Goal: Task Accomplishment & Management: Manage account settings

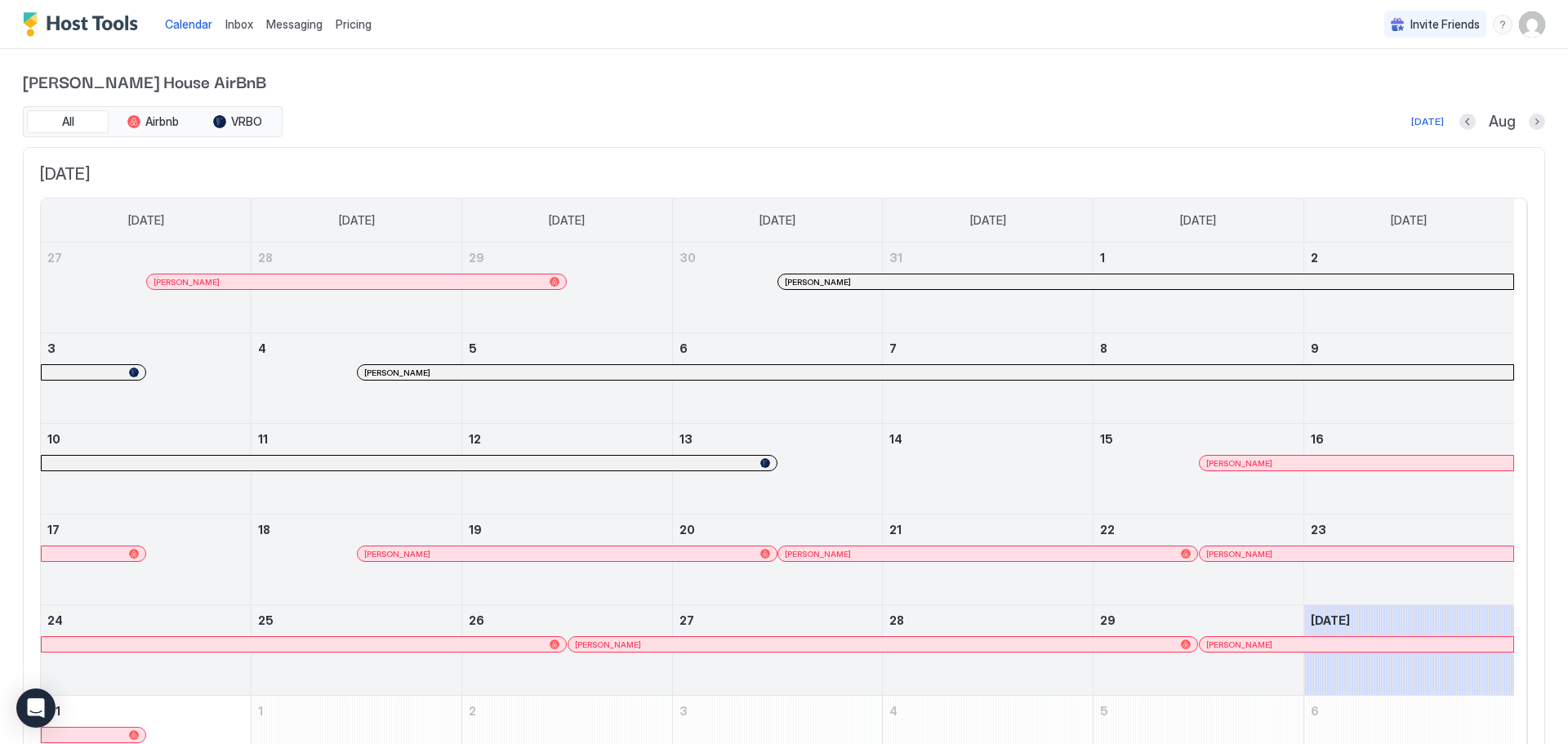
click at [350, 22] on span "Pricing" at bounding box center [353, 24] width 36 height 15
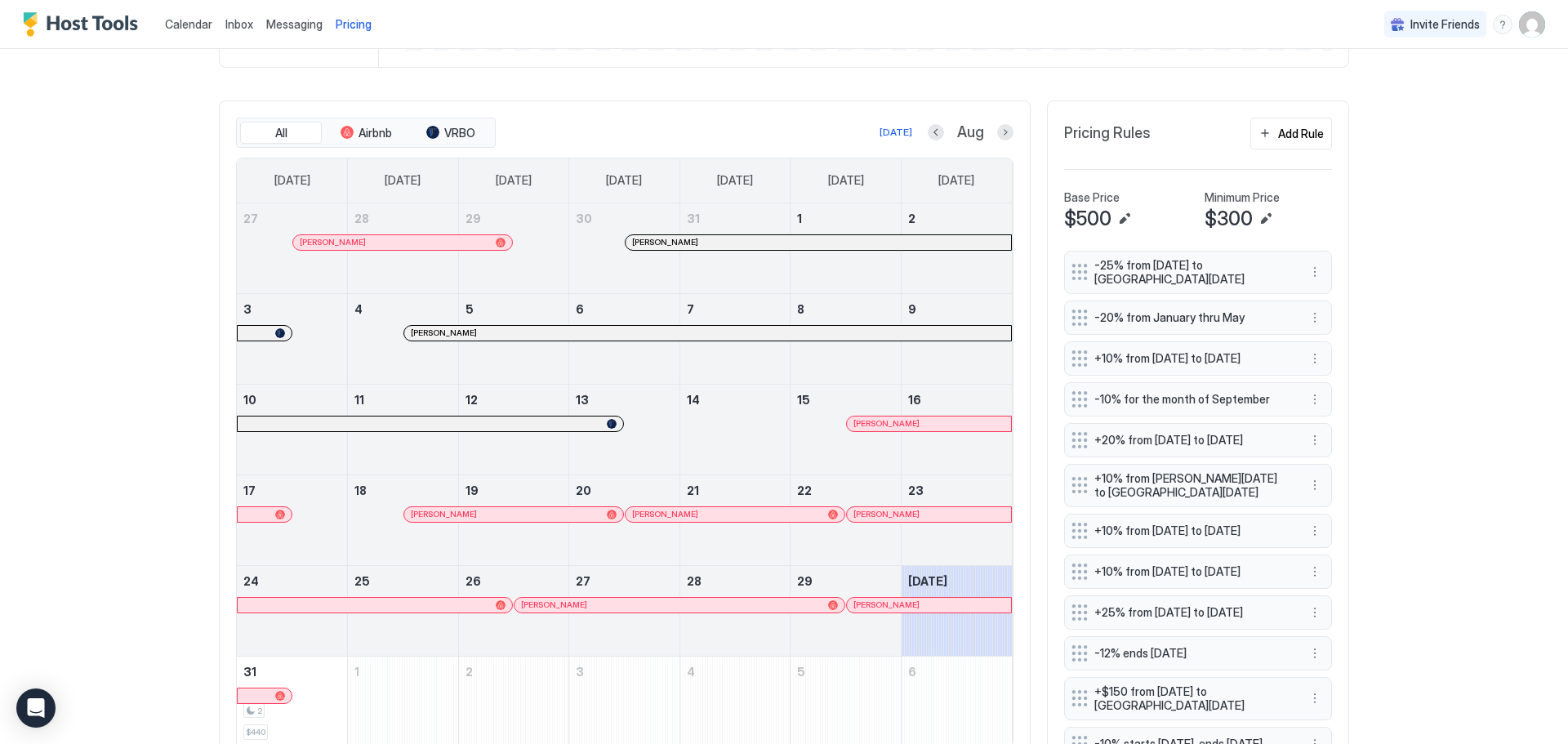
scroll to position [451, 0]
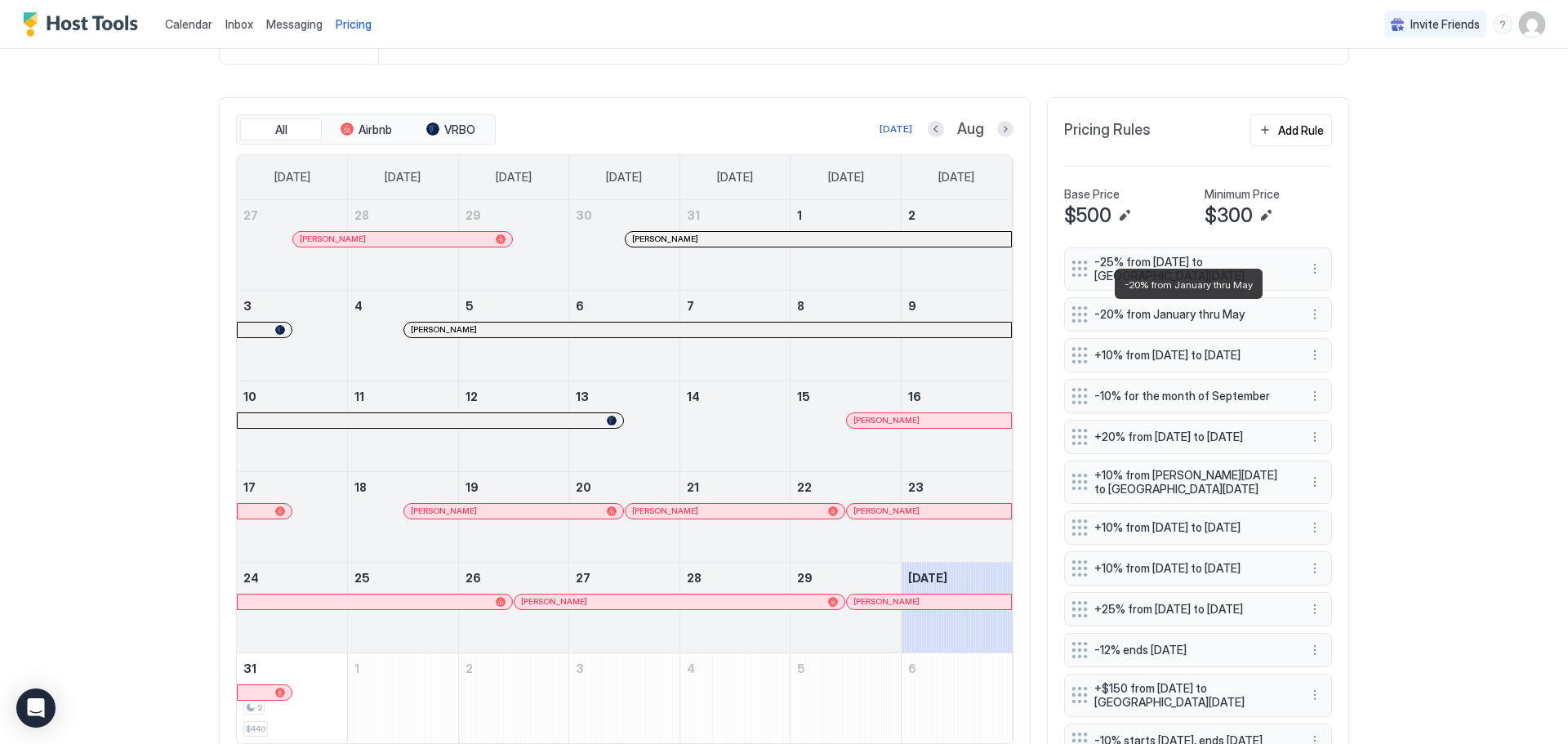
click at [1097, 313] on span "-20% from January thru May" at bounding box center [1191, 314] width 195 height 15
click at [1309, 316] on button "More options" at bounding box center [1315, 314] width 20 height 20
drag, startPoint x: 1309, startPoint y: 316, endPoint x: 1323, endPoint y: 338, distance: 26.1
click at [1323, 338] on div "Edit" at bounding box center [1324, 336] width 36 height 13
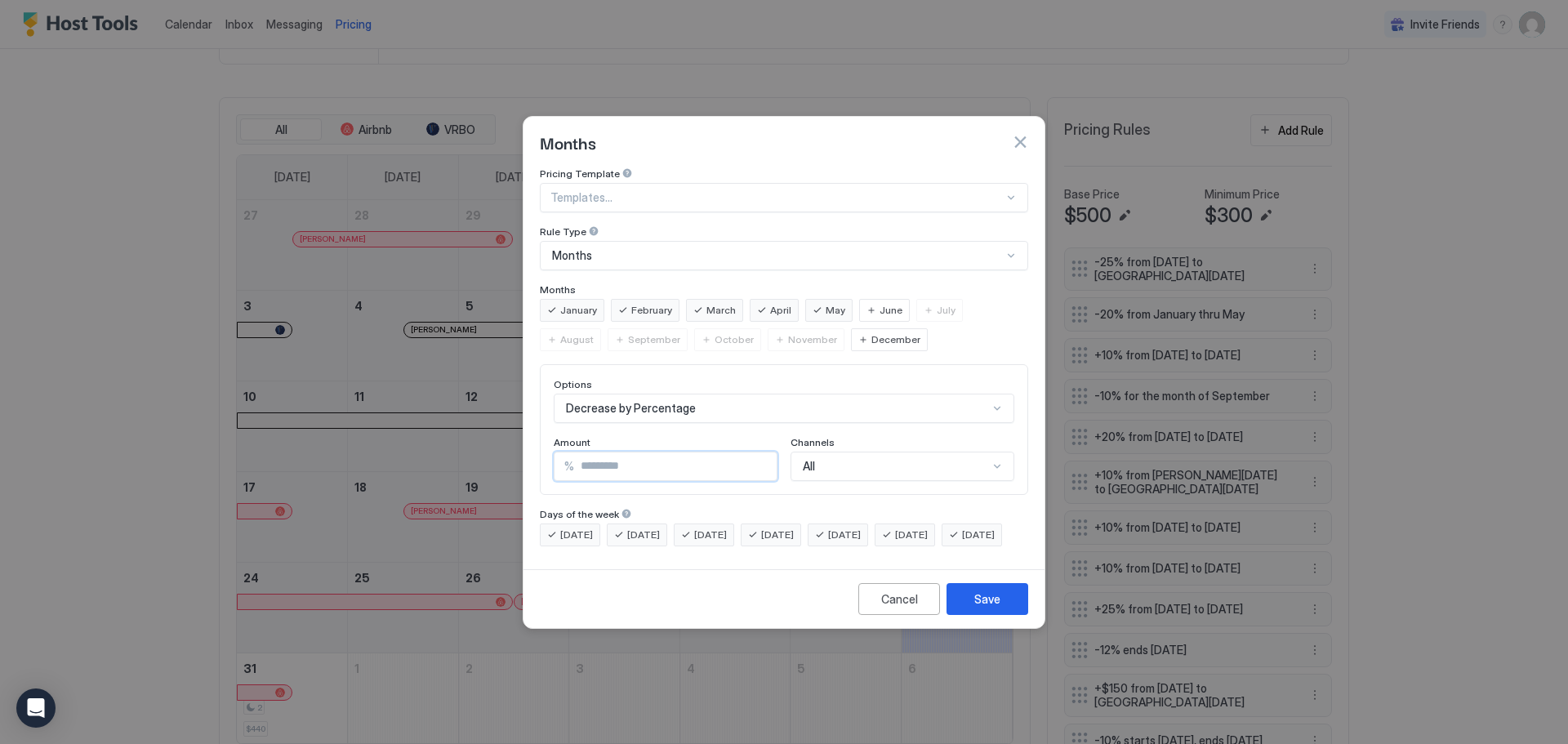
drag, startPoint x: 586, startPoint y: 451, endPoint x: 596, endPoint y: 451, distance: 10.0
click at [596, 453] on input "**" at bounding box center [675, 466] width 202 height 27
drag, startPoint x: 582, startPoint y: 450, endPoint x: 595, endPoint y: 450, distance: 13.0
click at [595, 453] on input "**" at bounding box center [675, 466] width 202 height 27
type input "**"
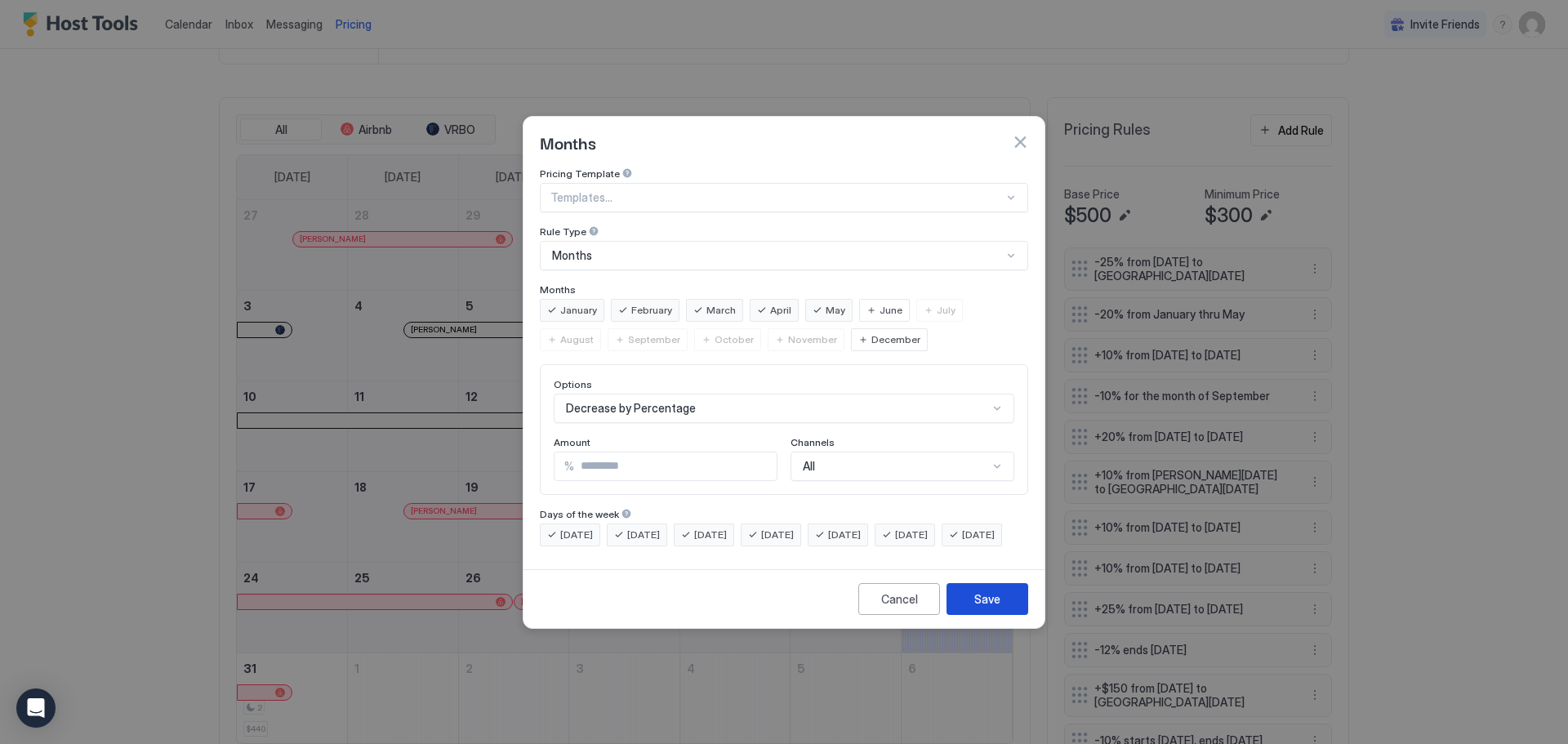
click at [994, 607] on div "Save" at bounding box center [987, 599] width 26 height 18
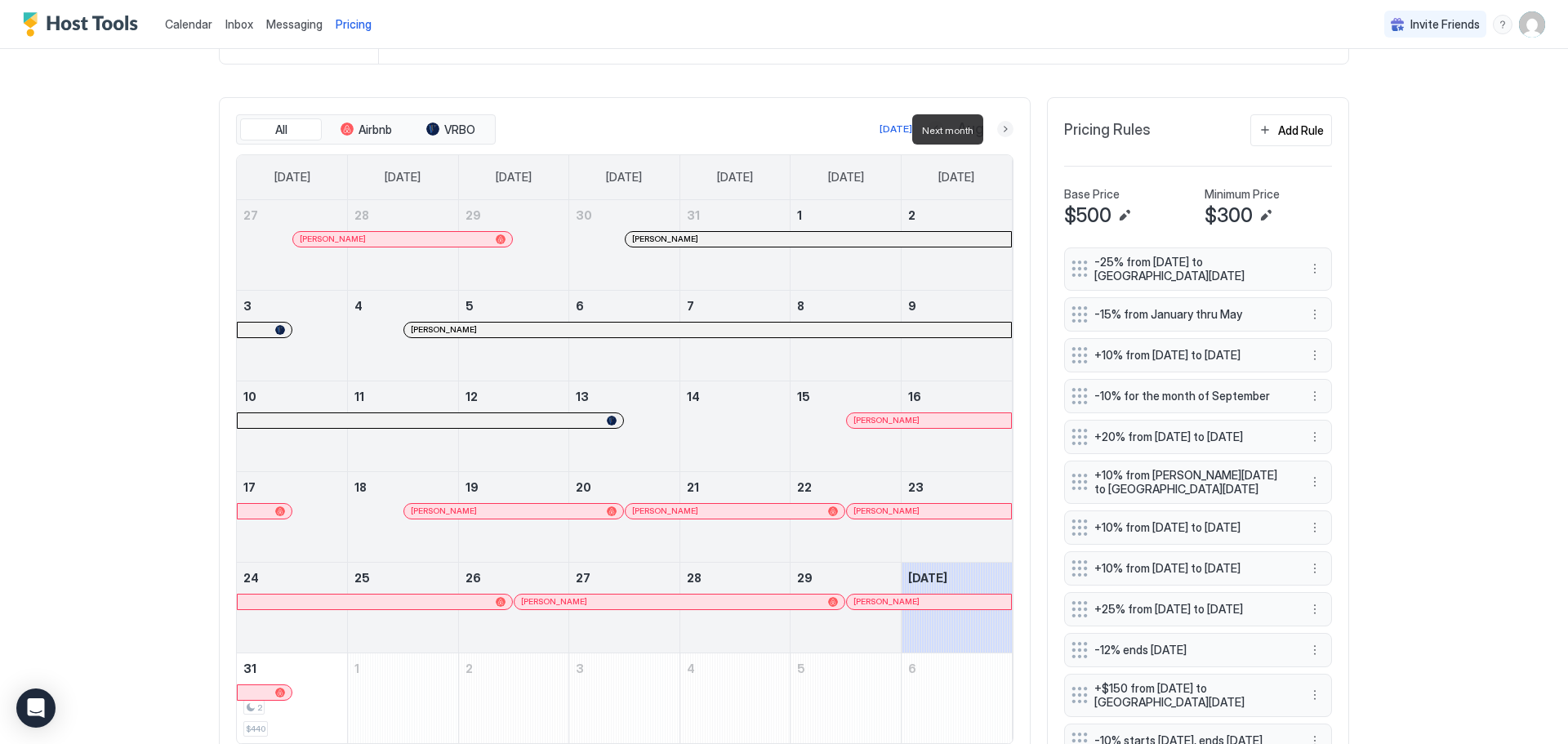
click at [1001, 131] on button "Next month" at bounding box center [1006, 129] width 17 height 17
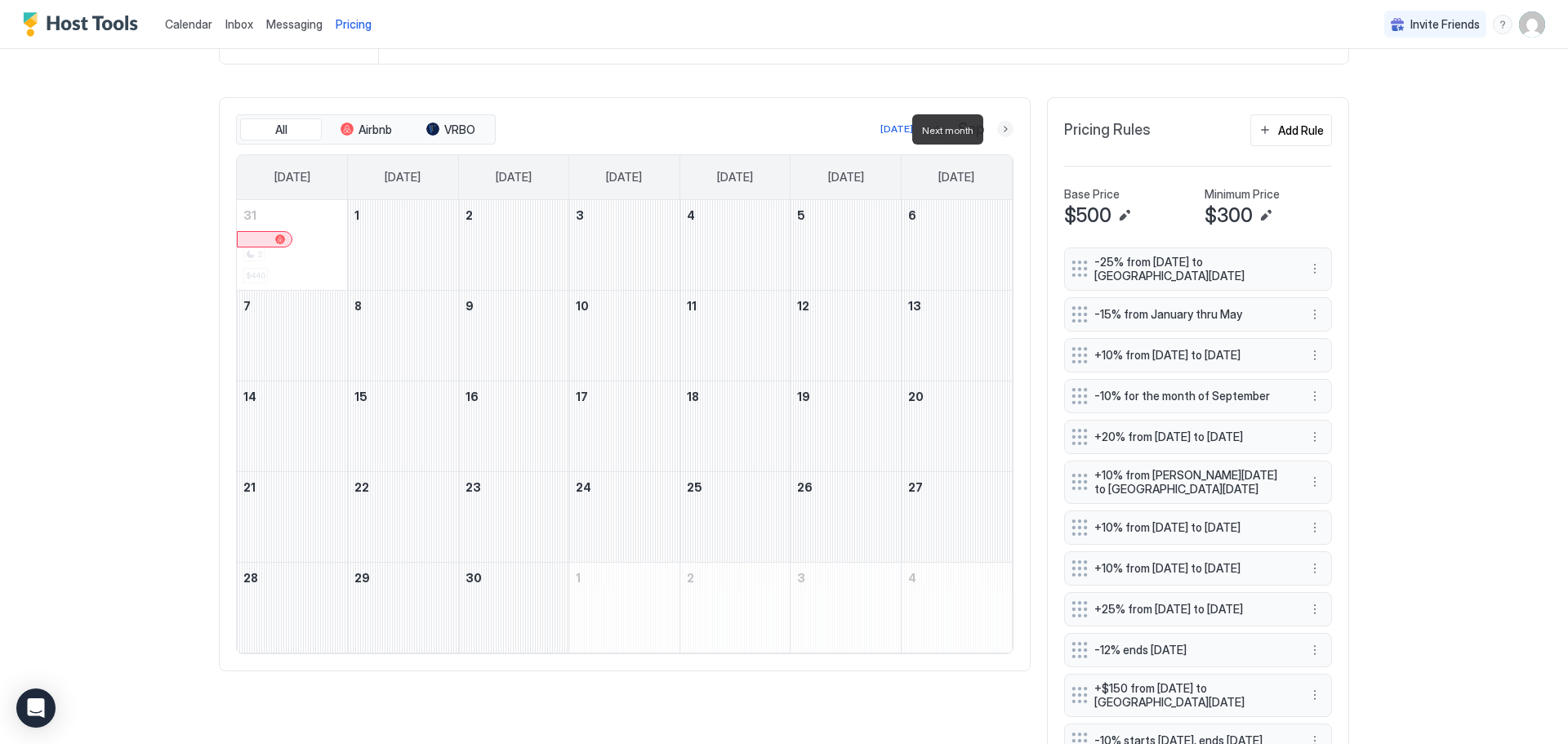
click at [1001, 131] on button "Next month" at bounding box center [1006, 129] width 17 height 17
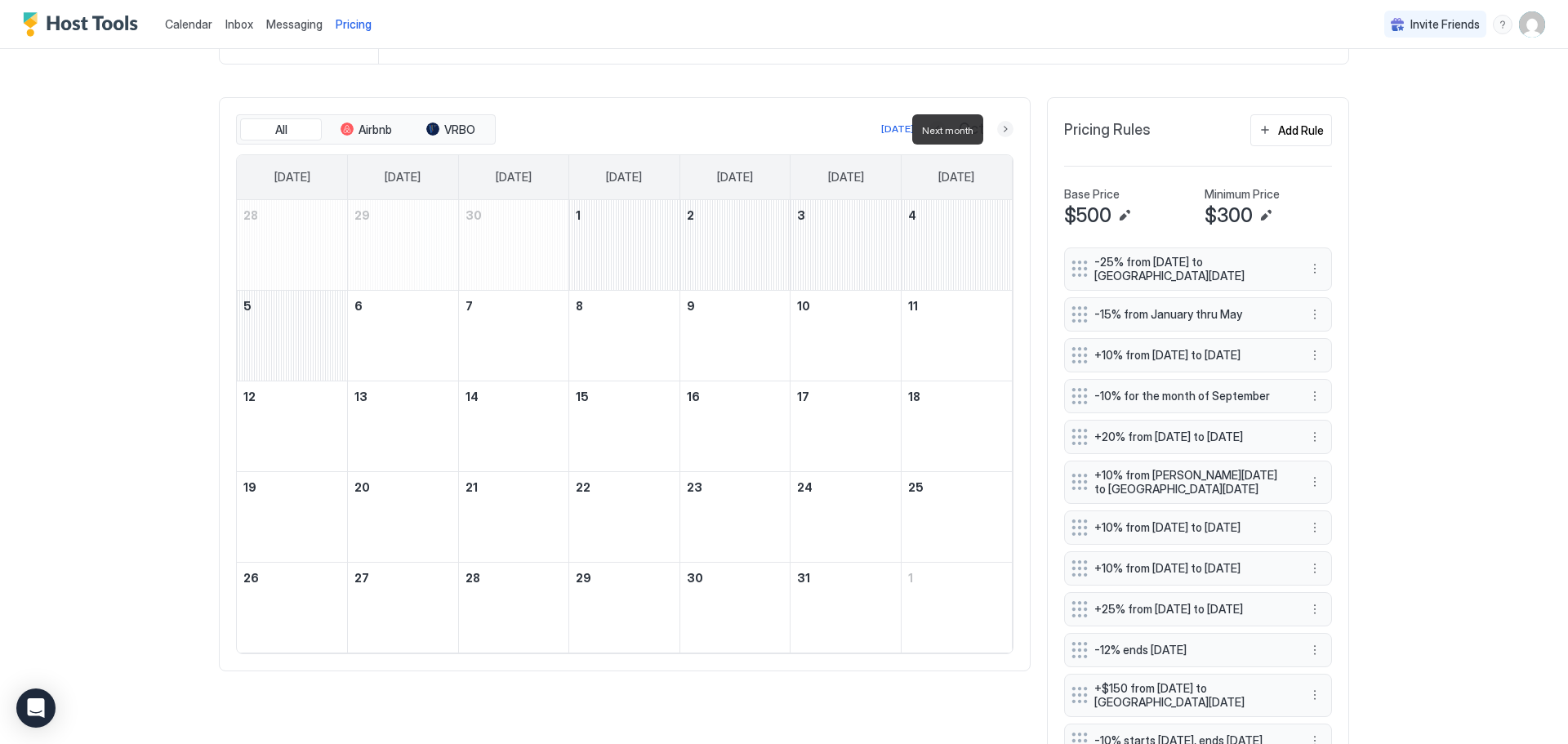
click at [1001, 131] on button "Next month" at bounding box center [1006, 129] width 17 height 17
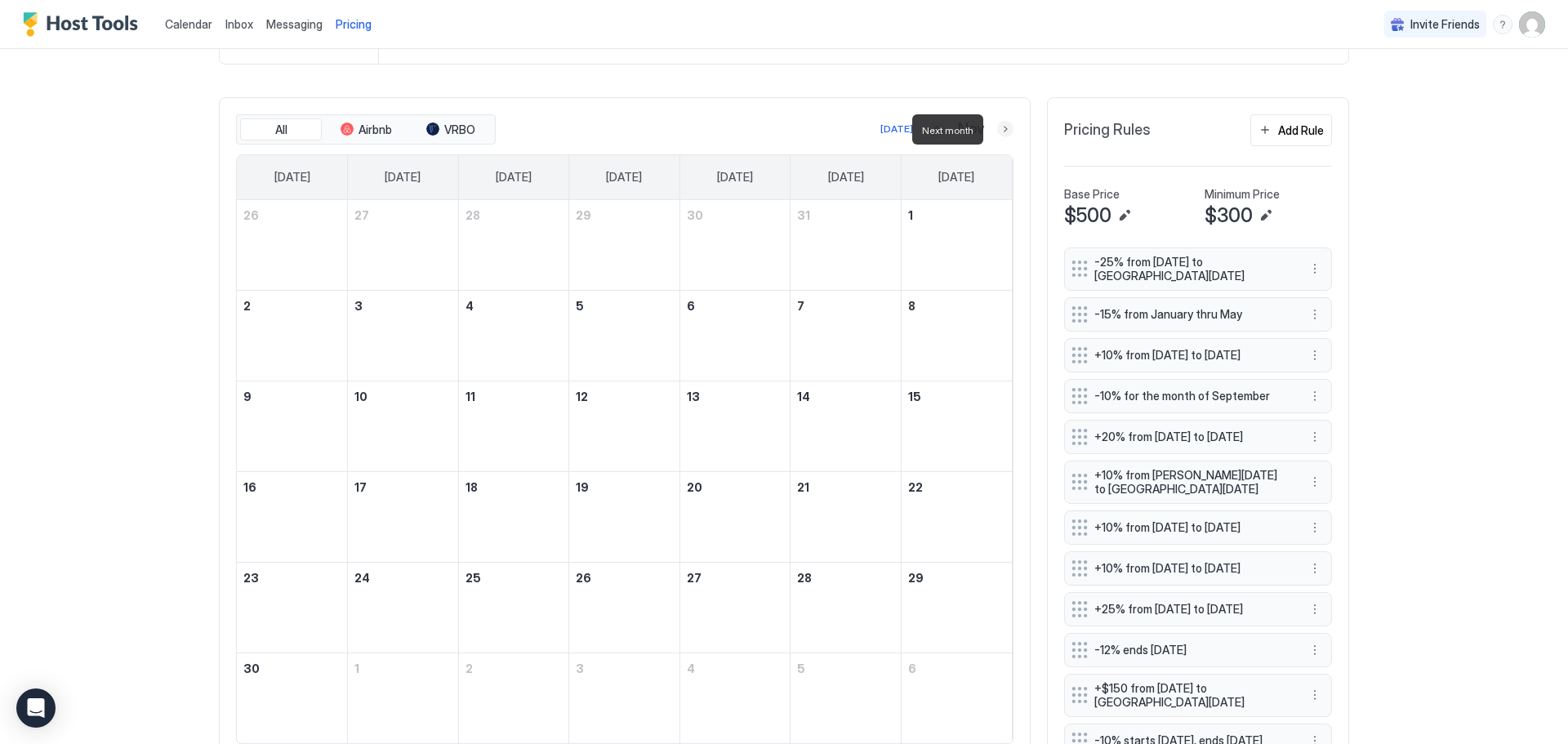
click at [1001, 131] on button "Next month" at bounding box center [1006, 129] width 17 height 17
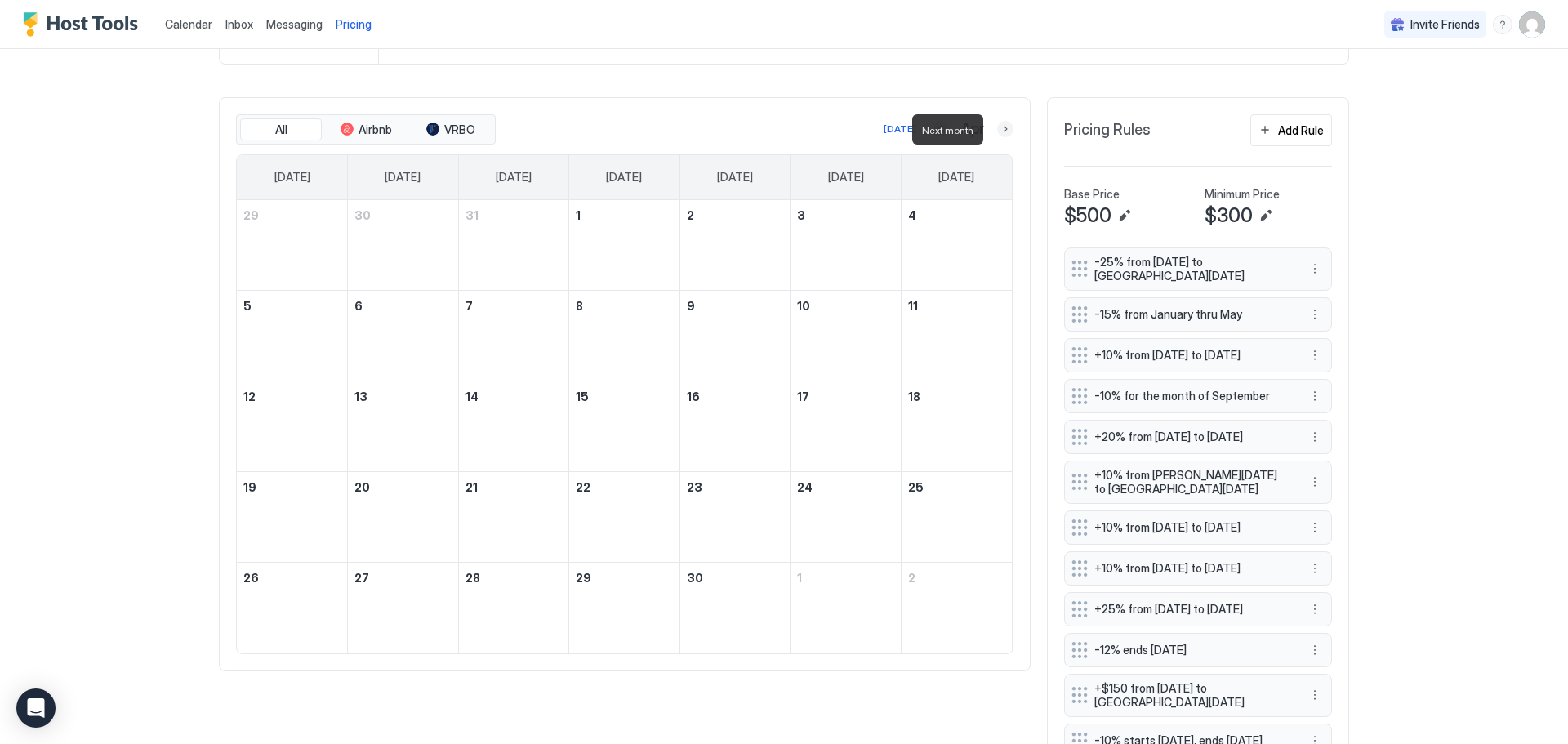
click at [1001, 131] on button "Next month" at bounding box center [1006, 129] width 17 height 17
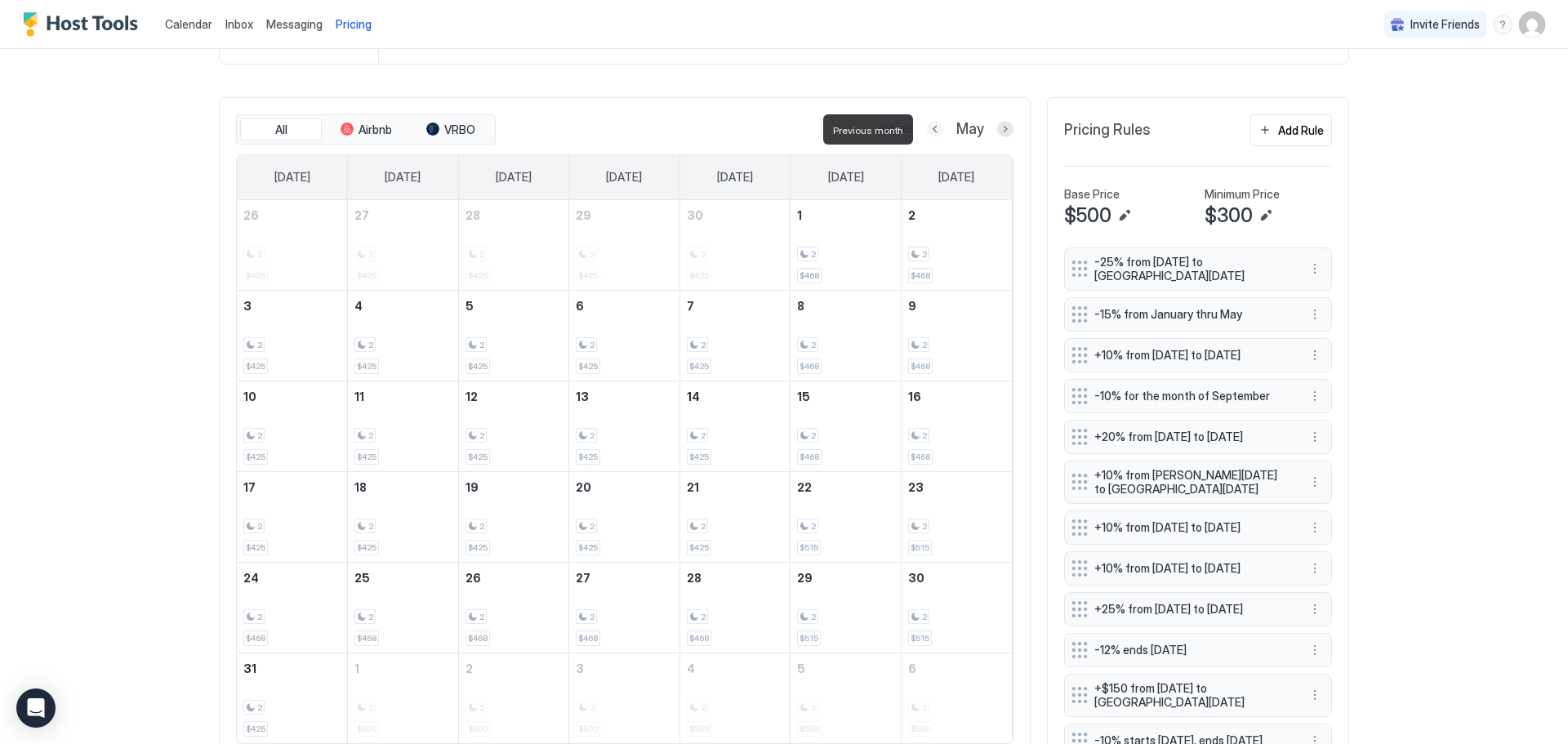
click at [932, 132] on button "Previous month" at bounding box center [935, 129] width 17 height 17
click at [932, 132] on button "Previous month" at bounding box center [940, 129] width 17 height 17
click at [932, 132] on button "Previous month" at bounding box center [937, 129] width 17 height 17
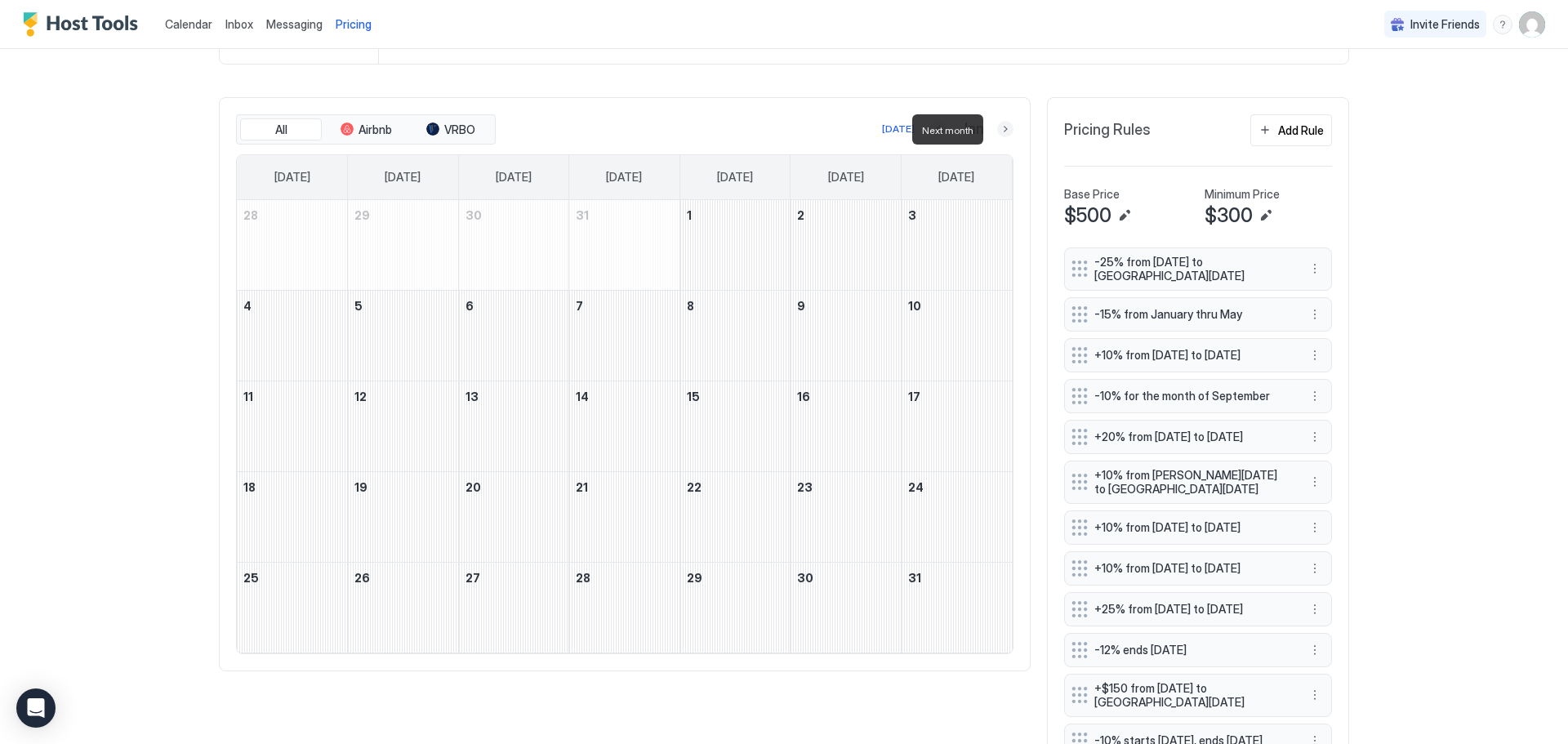
click at [999, 125] on button "Next month" at bounding box center [1006, 129] width 17 height 17
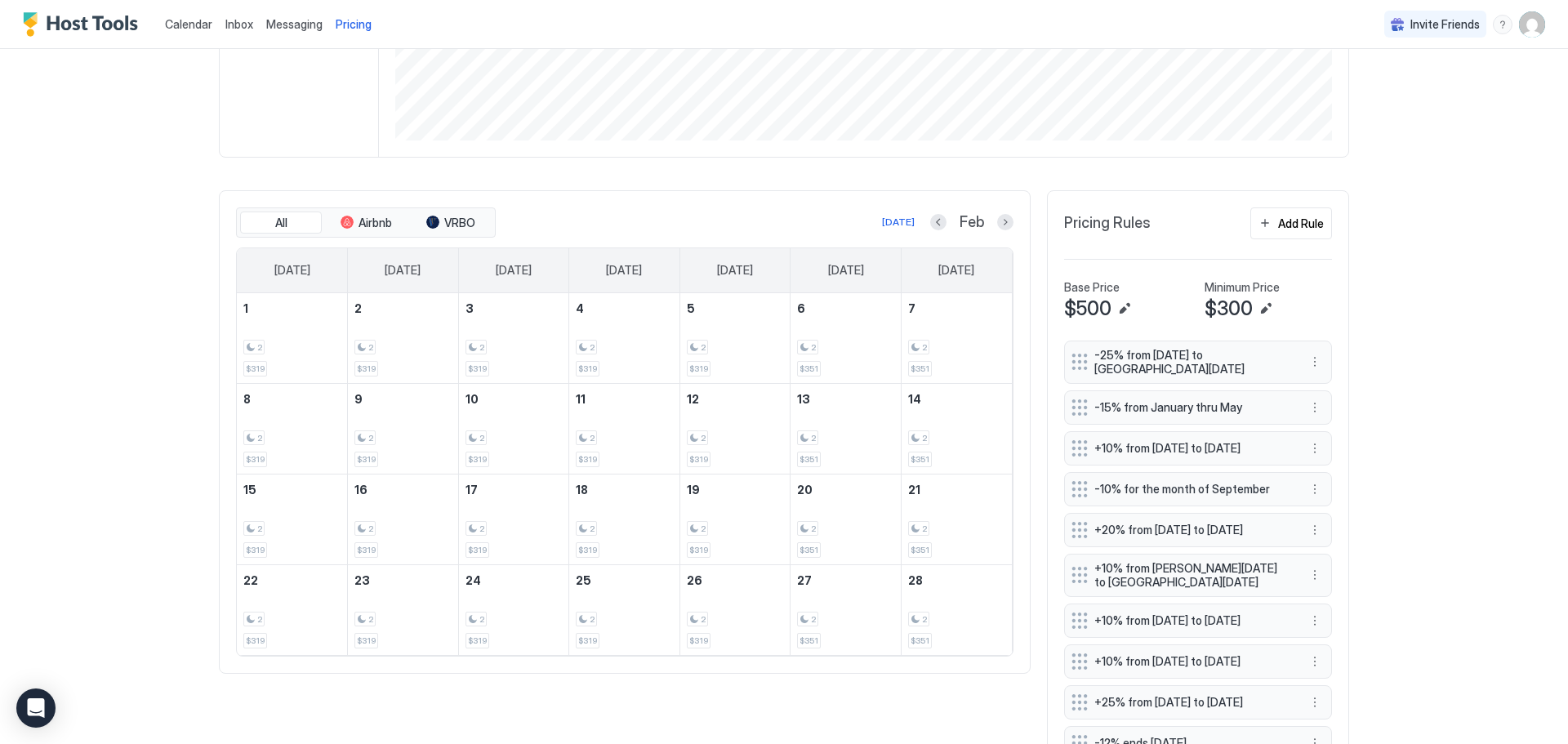
scroll to position [333, 0]
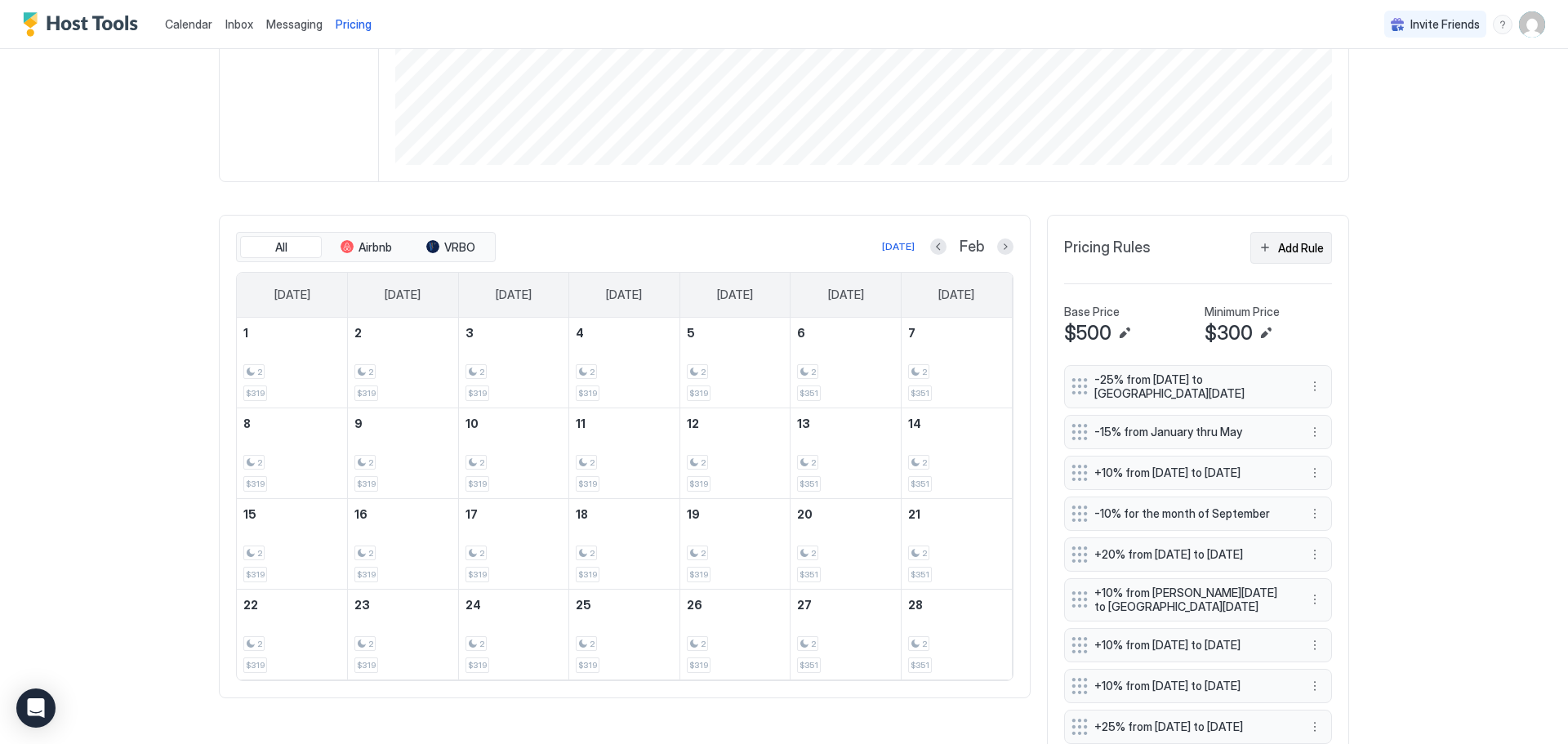
click at [1295, 245] on div "Add Rule" at bounding box center [1301, 248] width 46 height 18
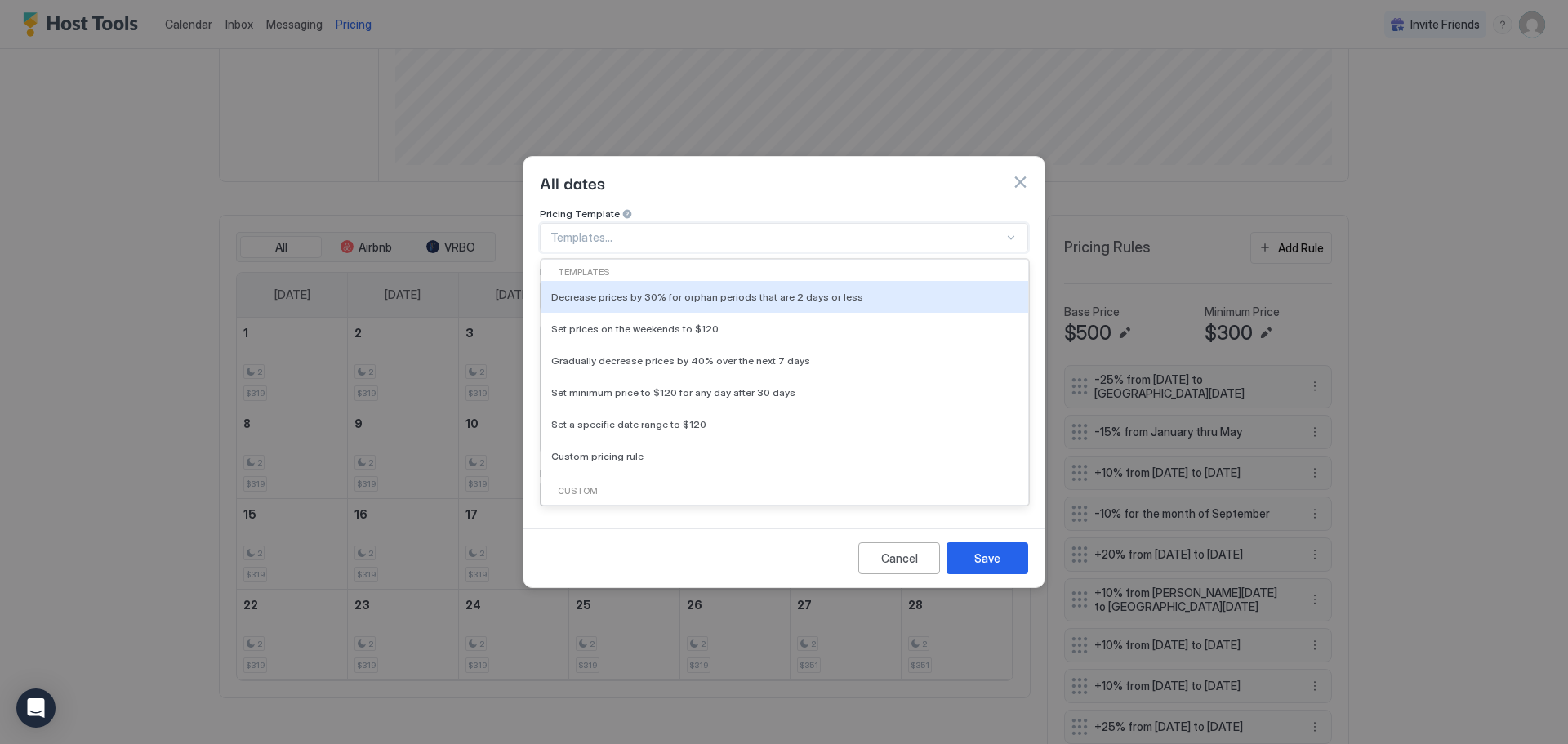
click at [1013, 231] on div at bounding box center [1010, 237] width 13 height 13
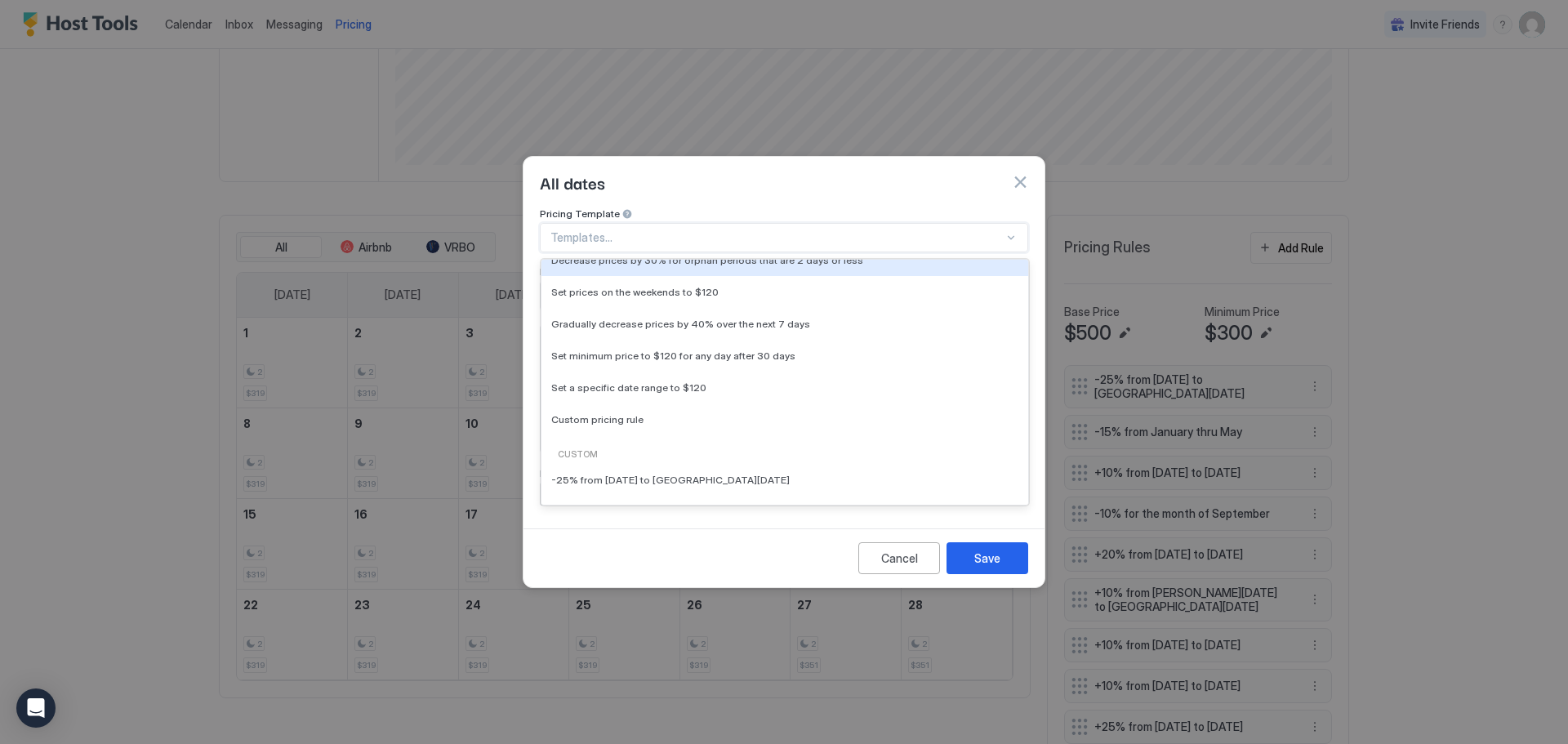
scroll to position [0, 0]
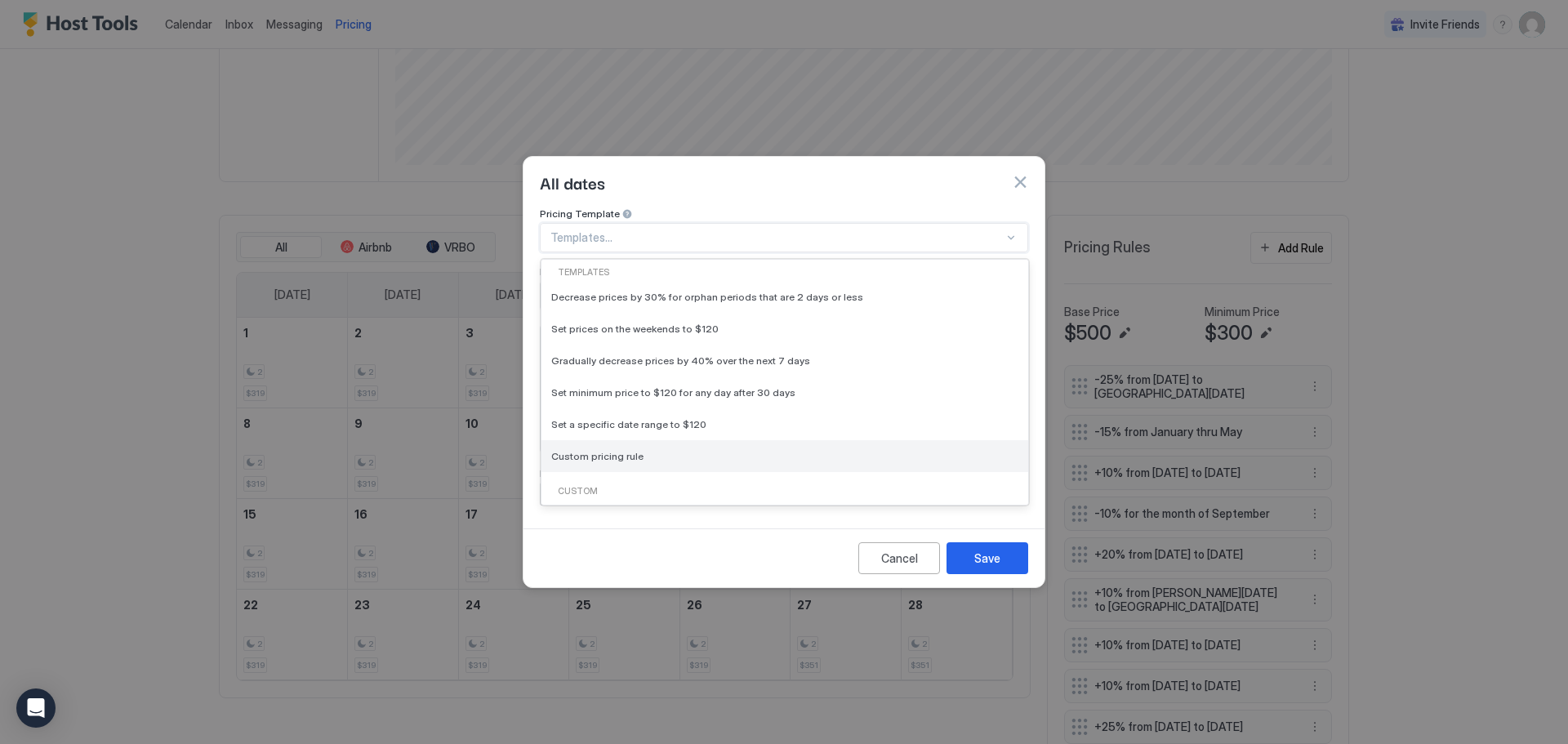
click at [647, 450] on div "Custom pricing rule" at bounding box center [785, 456] width 468 height 13
type input "***"
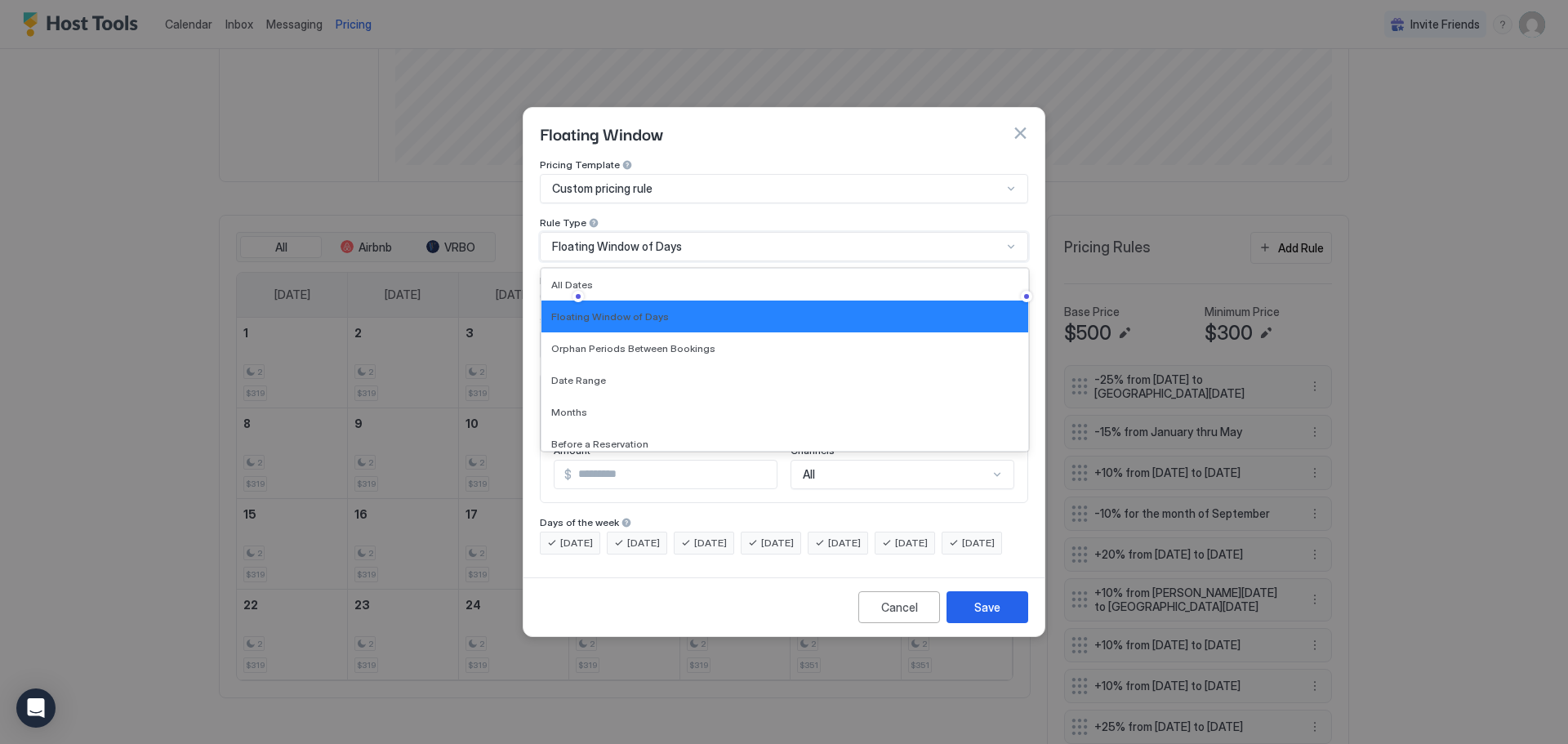
click at [1009, 240] on div at bounding box center [1010, 245] width 13 height 13
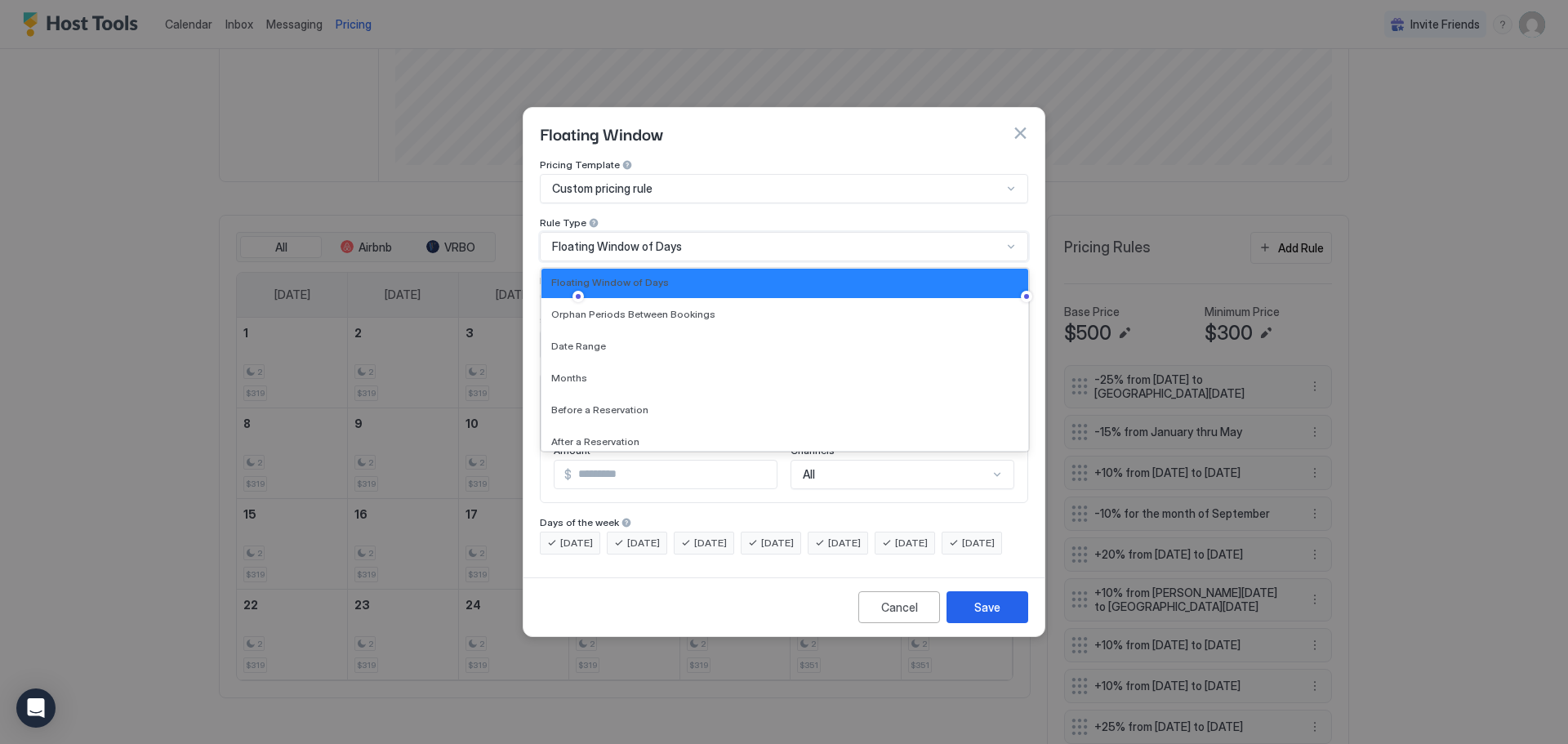
scroll to position [41, 0]
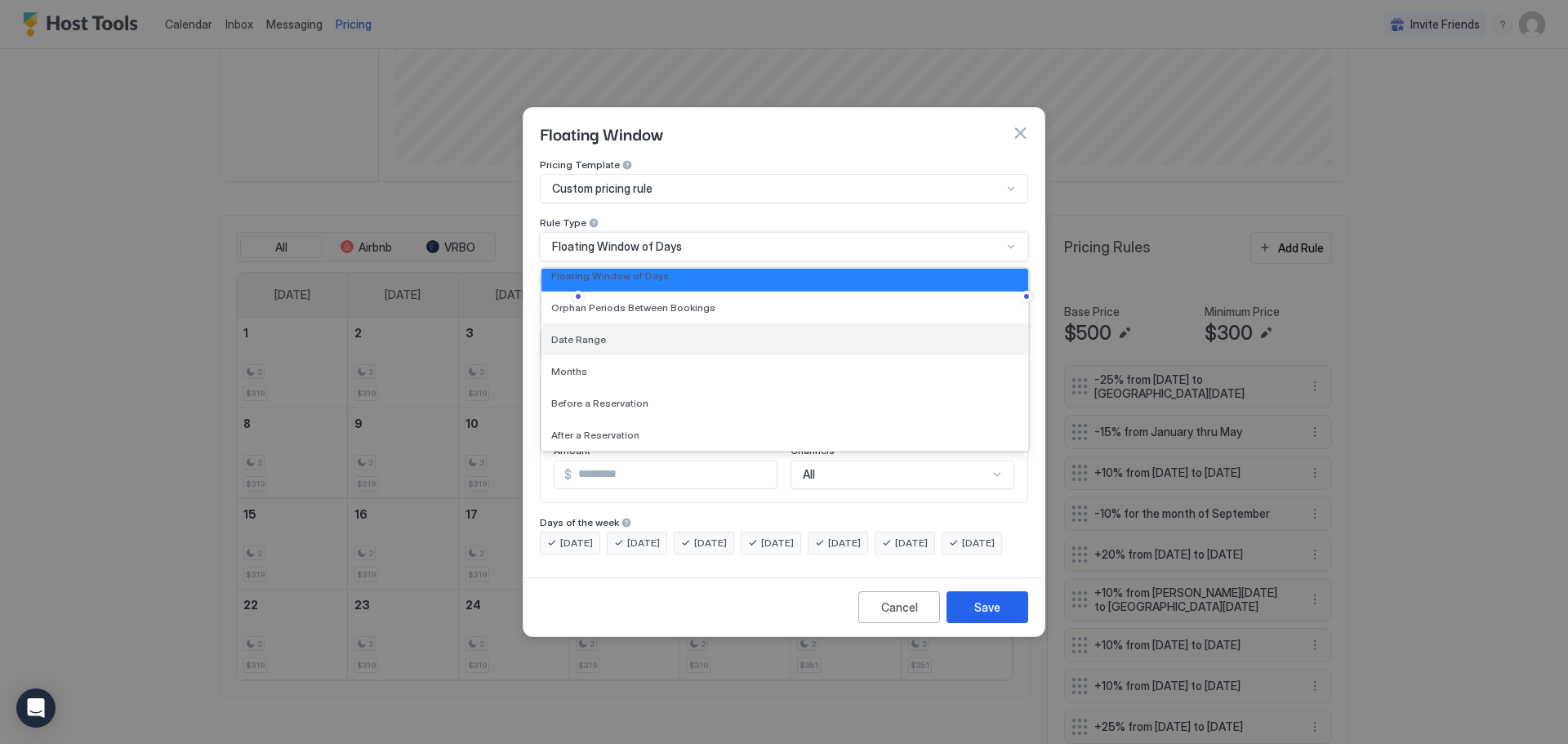
click at [588, 333] on span "Date Range" at bounding box center [579, 339] width 55 height 13
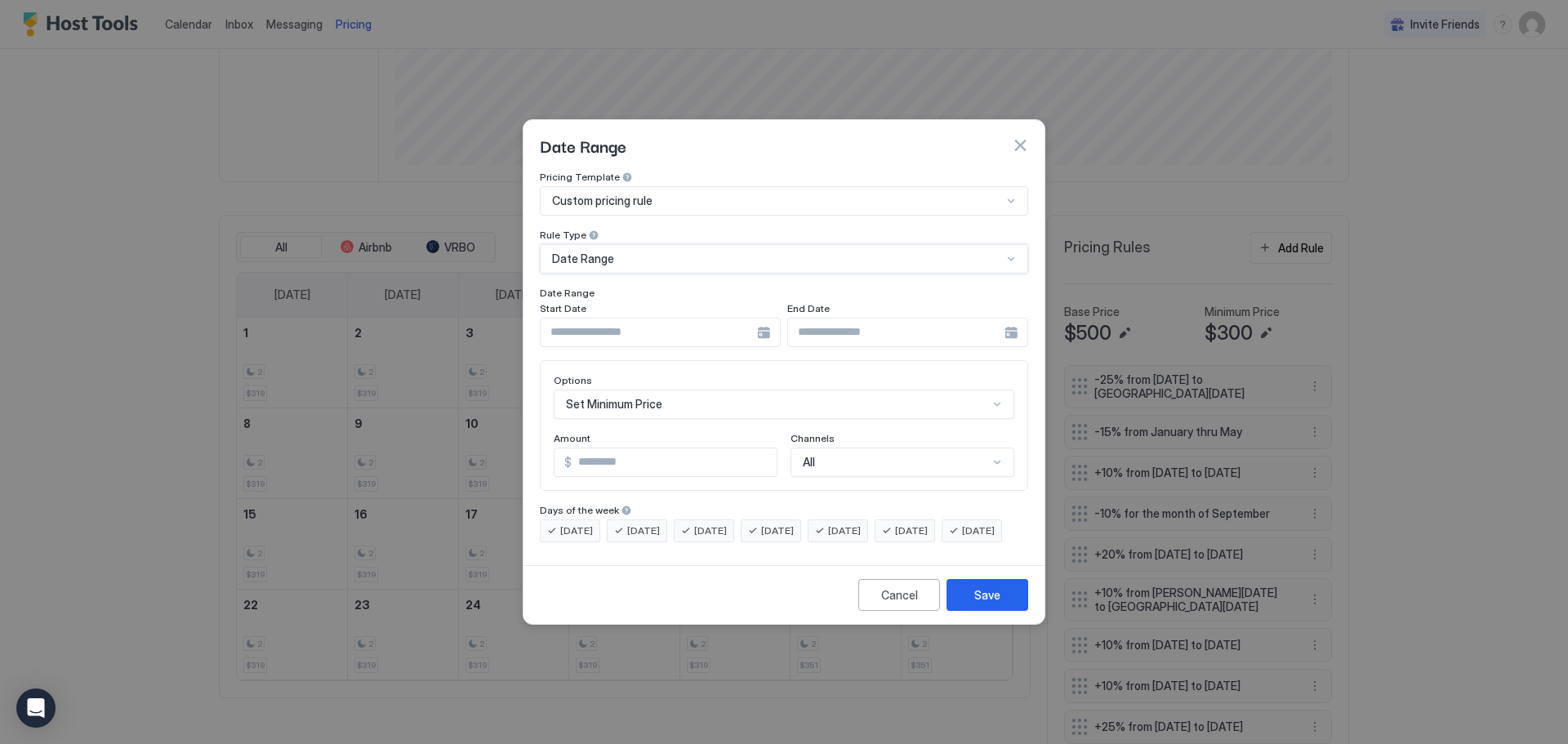
click at [763, 324] on div at bounding box center [660, 332] width 241 height 29
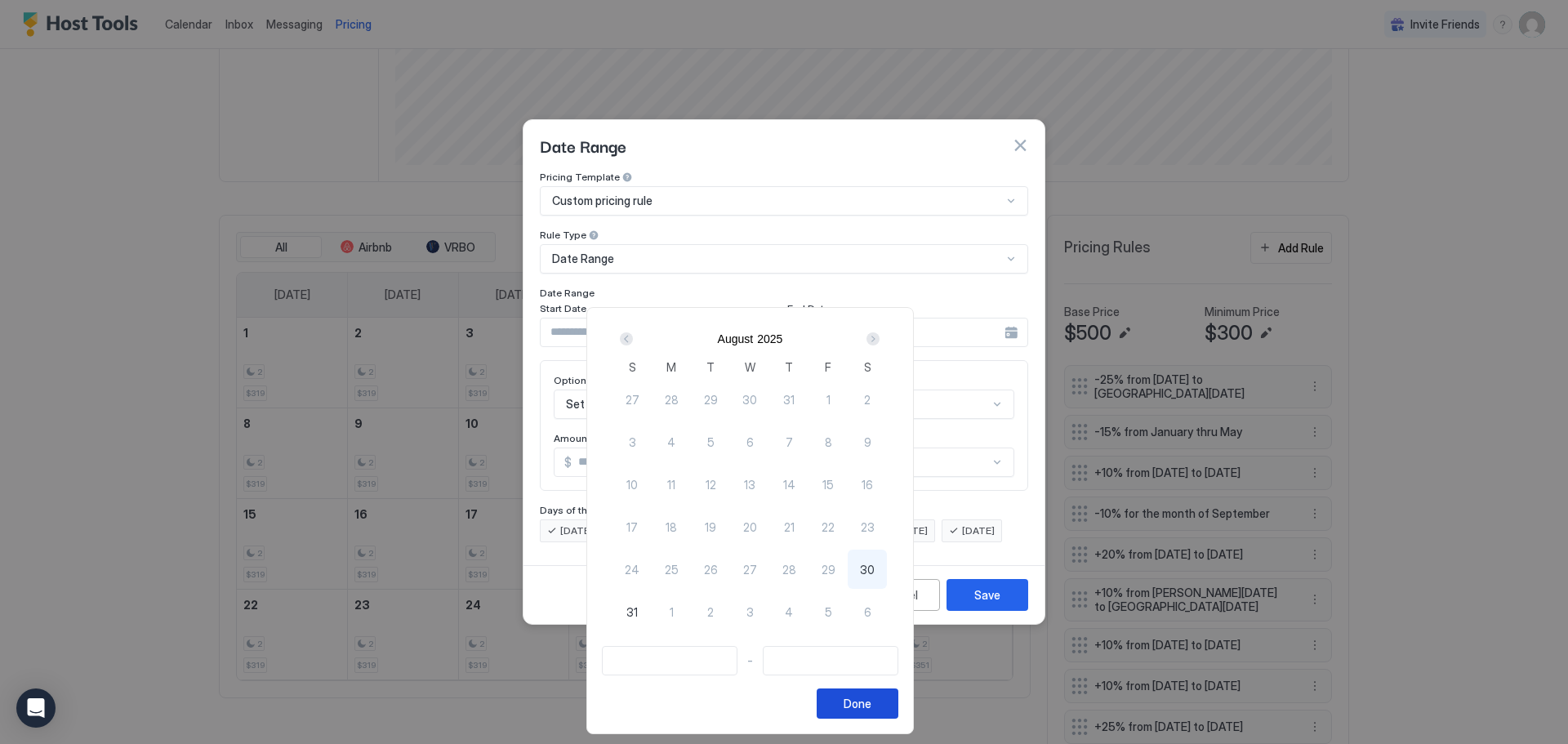
click at [872, 697] on div "Done" at bounding box center [858, 704] width 27 height 18
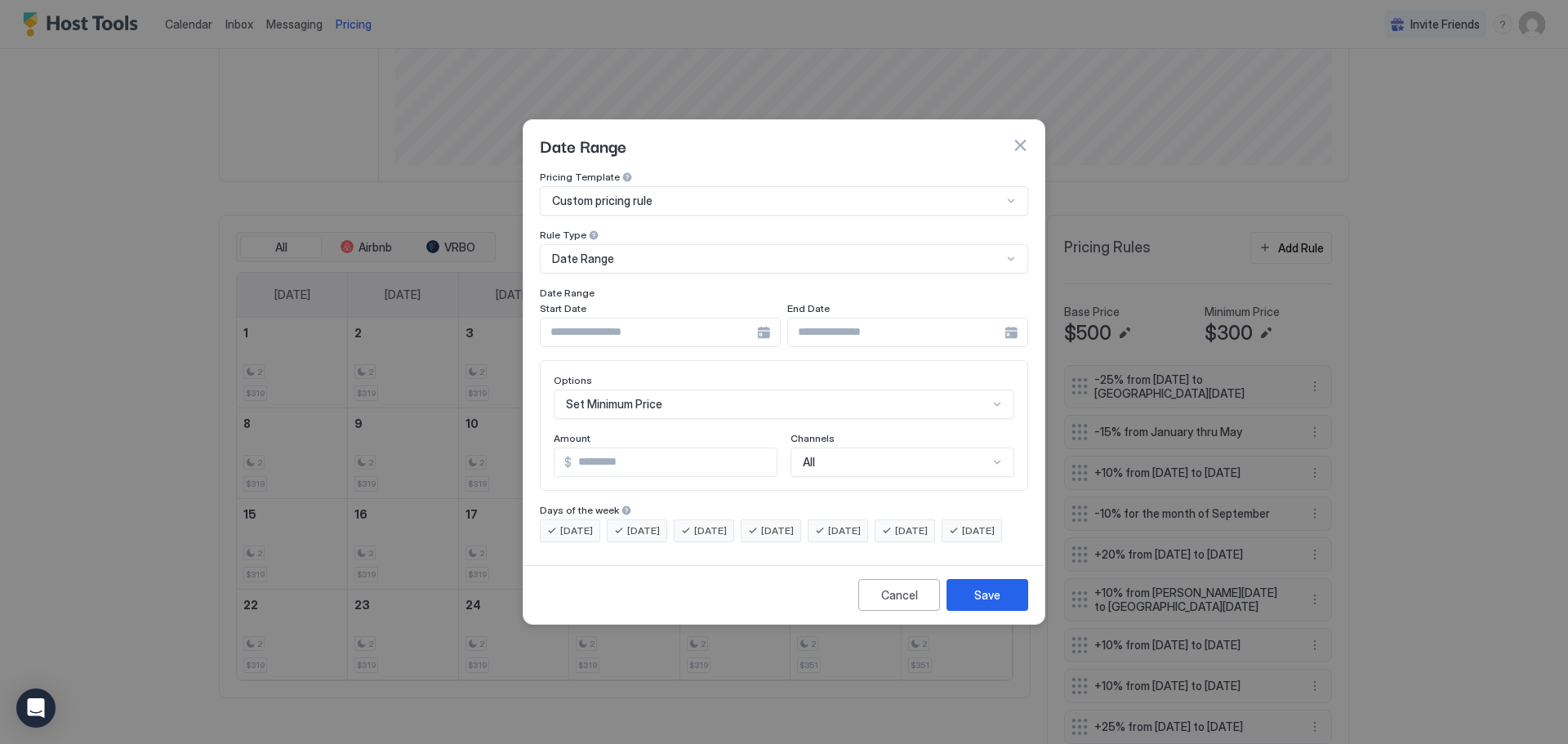
click at [1022, 137] on button "button" at bounding box center [1020, 145] width 17 height 17
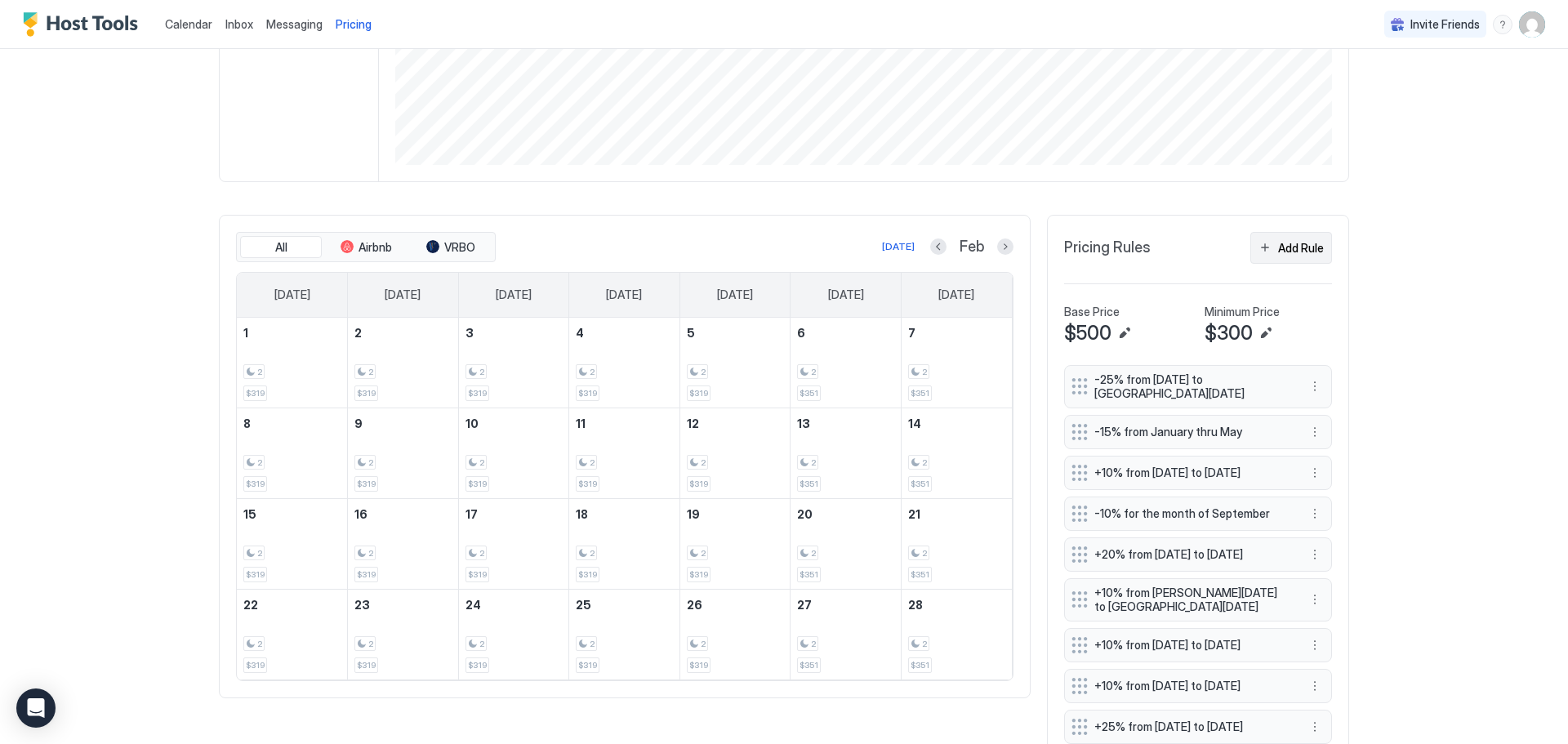
click at [1285, 246] on div "Add Rule" at bounding box center [1301, 248] width 46 height 18
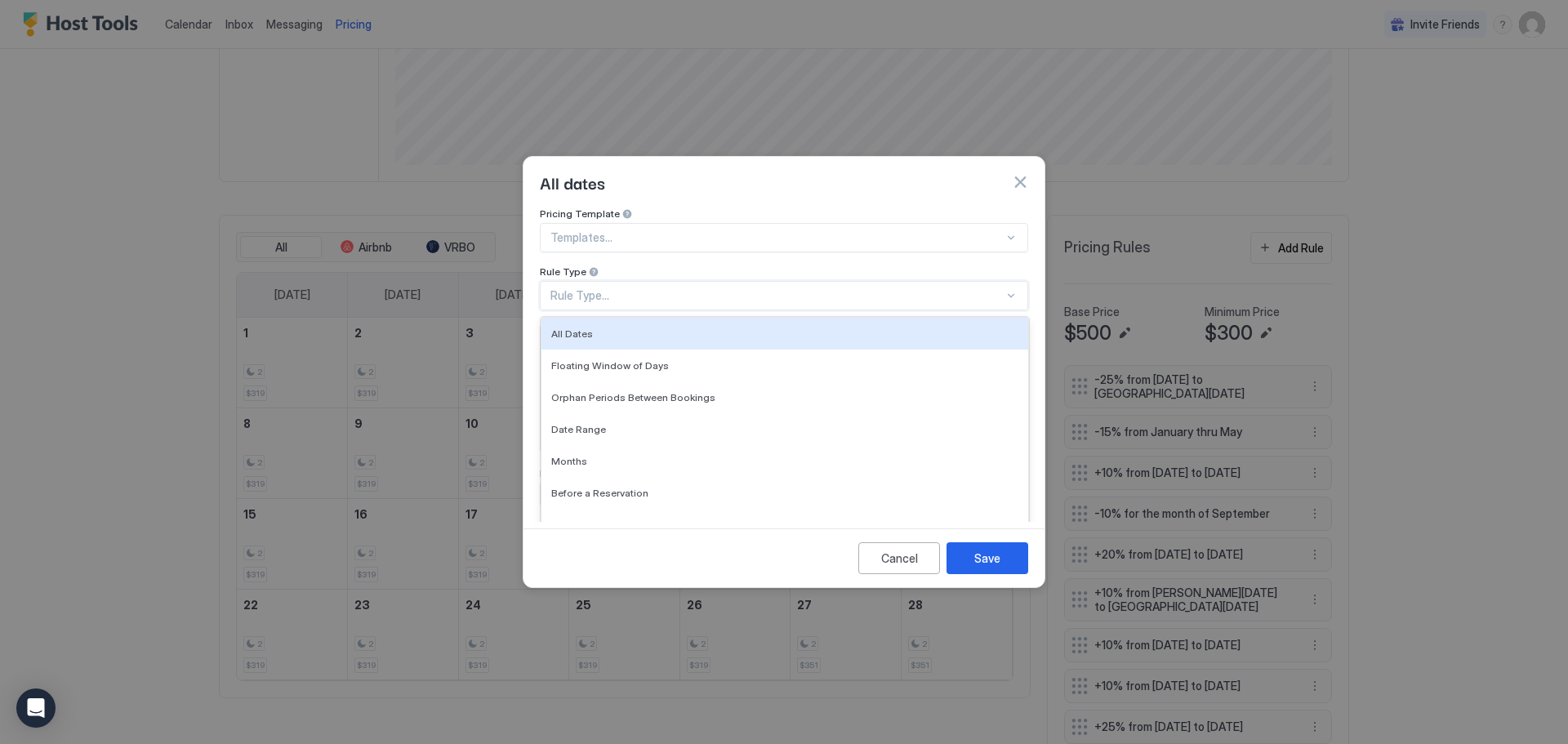
click at [1012, 289] on div at bounding box center [1010, 295] width 13 height 13
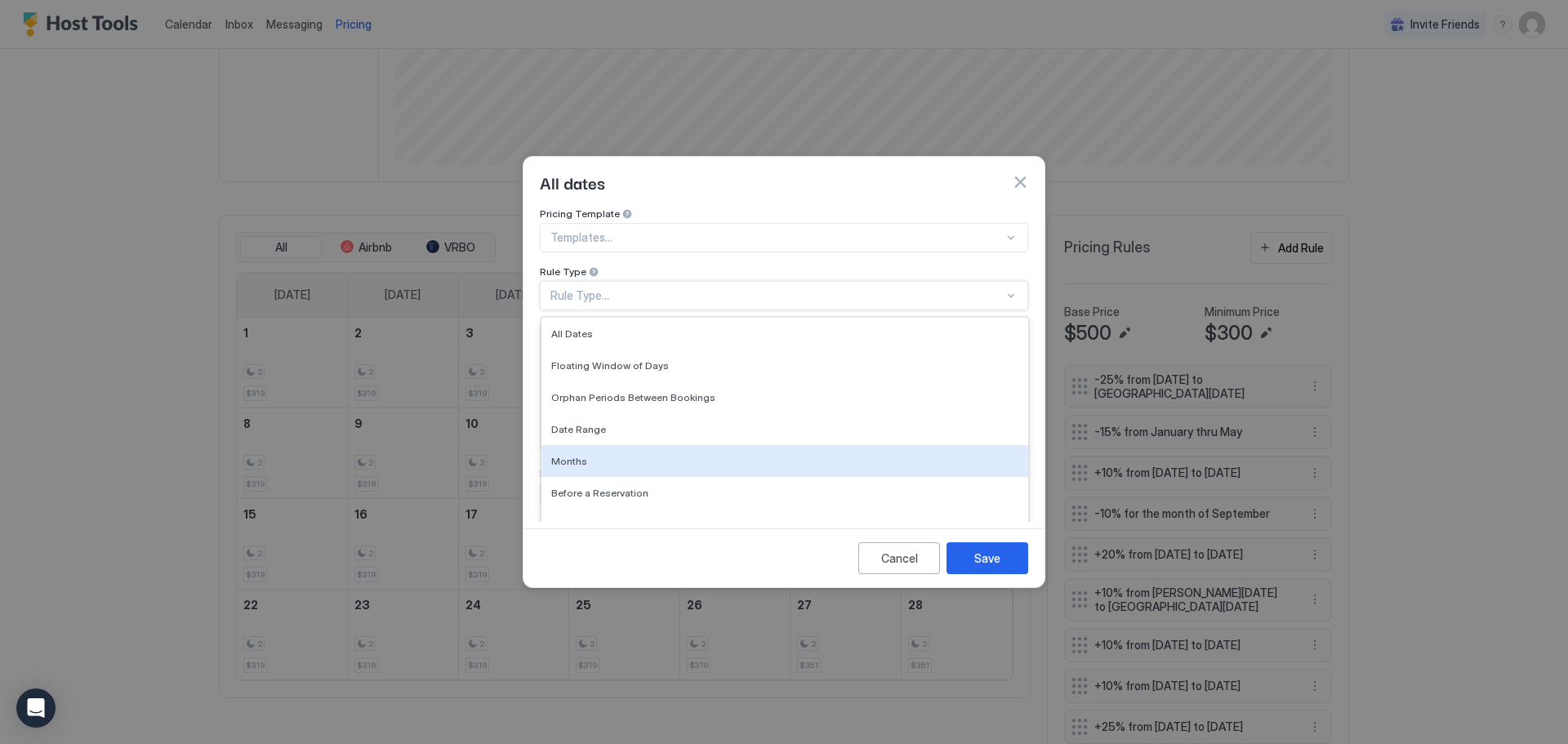
click at [597, 455] on div "Months" at bounding box center [785, 460] width 468 height 13
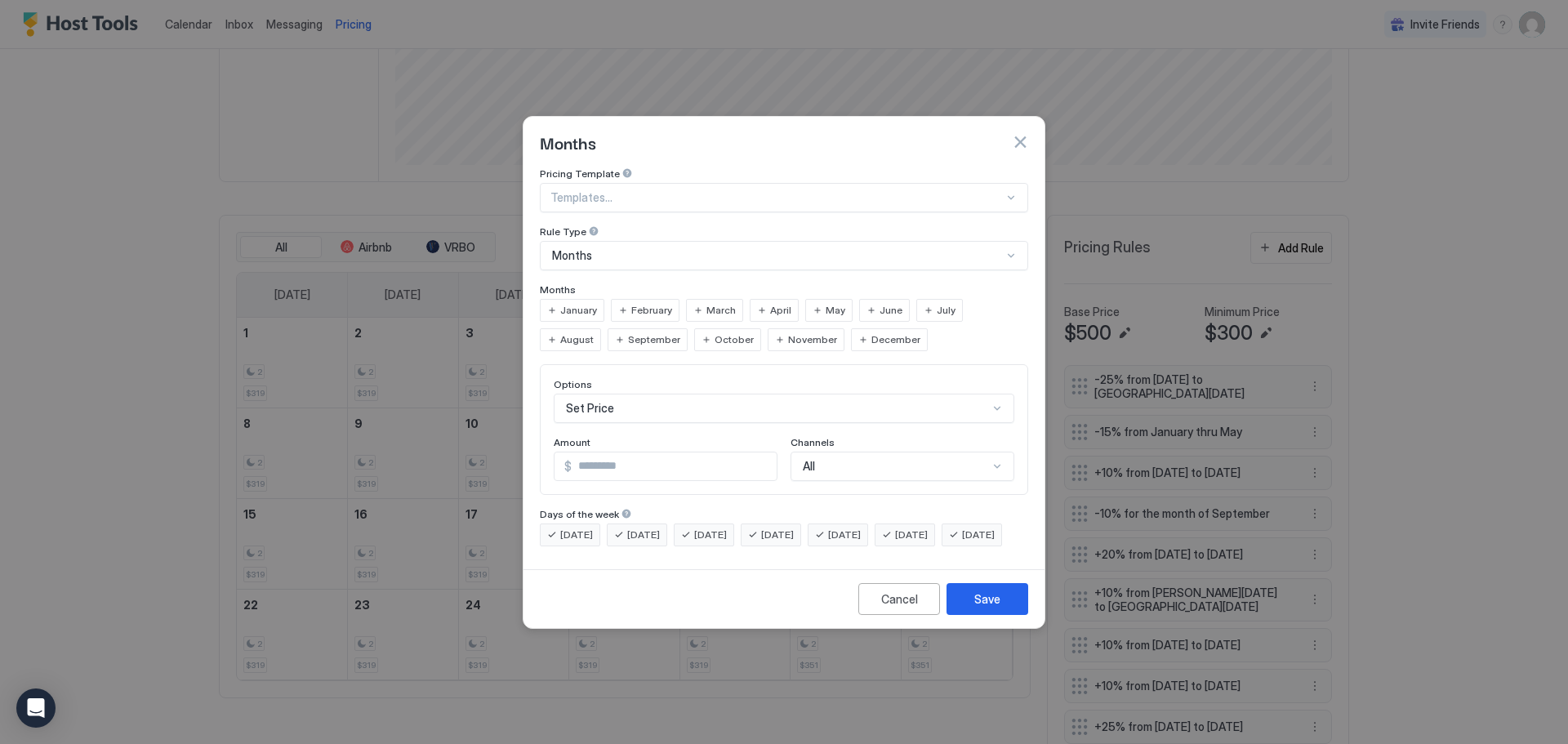
click at [586, 303] on span "January" at bounding box center [579, 310] width 37 height 15
click at [636, 303] on span "February" at bounding box center [651, 310] width 41 height 15
click at [723, 303] on span "March" at bounding box center [721, 310] width 29 height 15
click at [779, 303] on span "April" at bounding box center [781, 310] width 22 height 15
click at [826, 303] on span "May" at bounding box center [835, 310] width 20 height 15
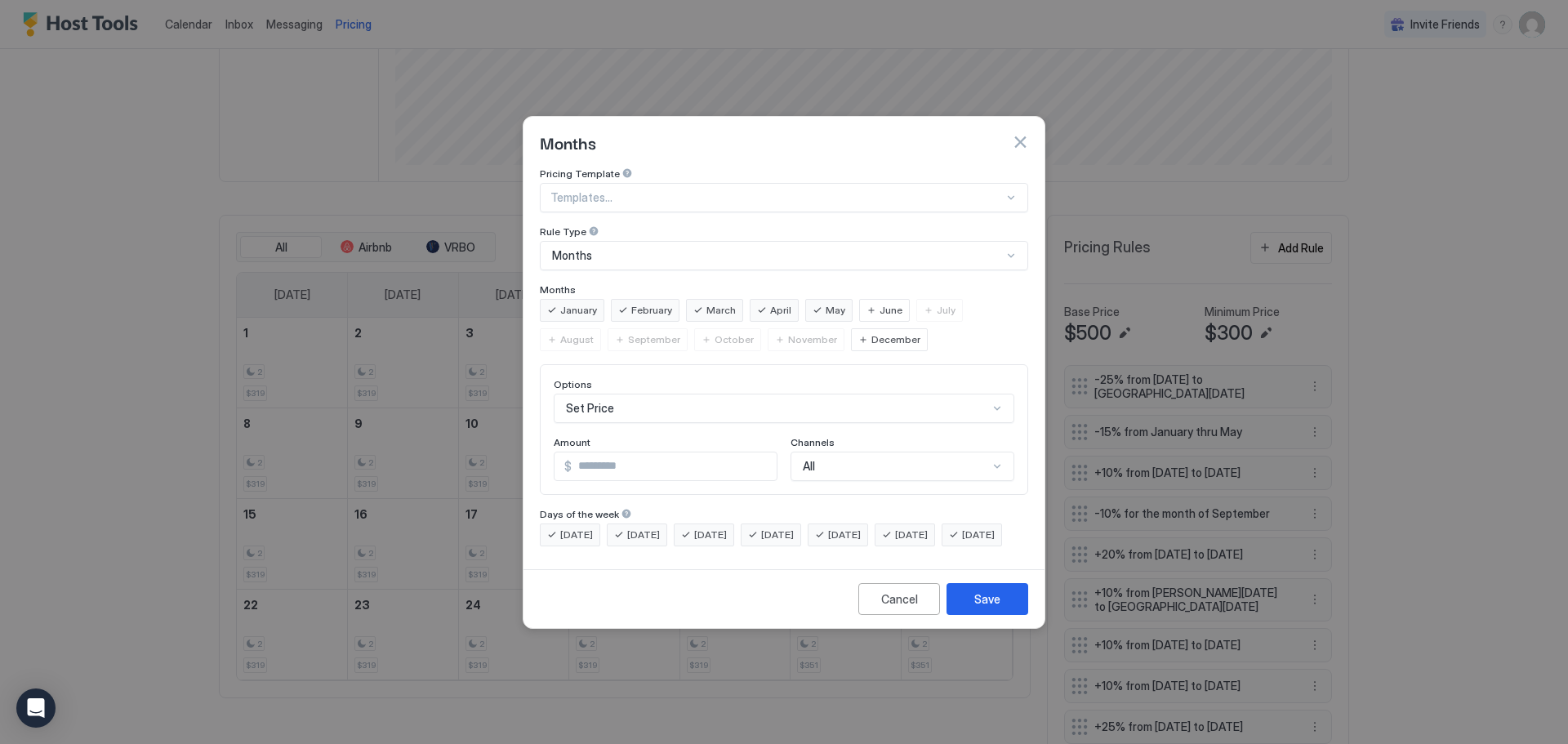
click at [879, 303] on span "June" at bounding box center [890, 310] width 22 height 15
click at [927, 300] on div "July" at bounding box center [940, 310] width 47 height 22
click at [602, 328] on div "August" at bounding box center [570, 339] width 62 height 22
click at [872, 332] on span "December" at bounding box center [896, 339] width 49 height 15
click at [768, 329] on div "November" at bounding box center [806, 339] width 76 height 22
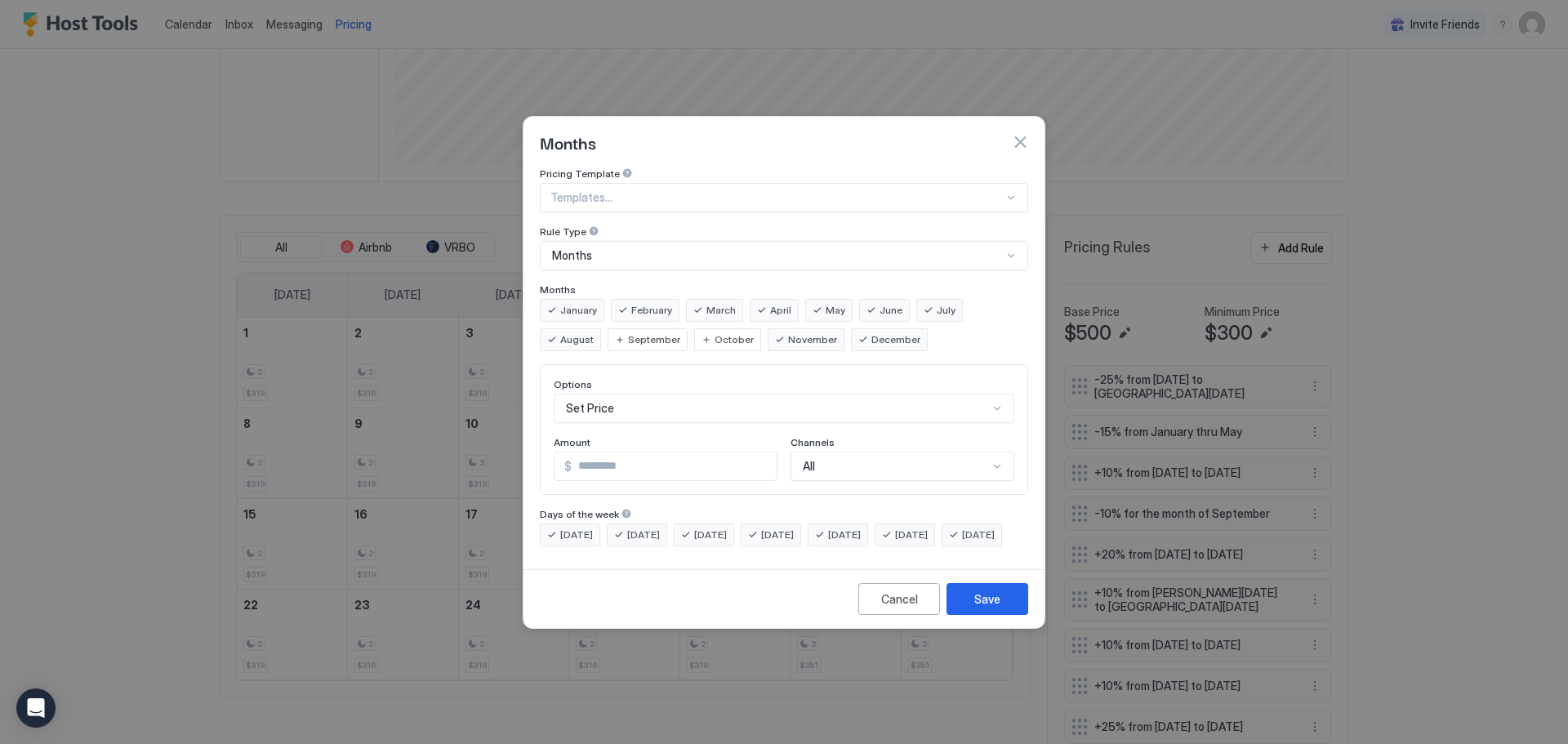
click at [694, 328] on div "October" at bounding box center [728, 339] width 67 height 22
click at [628, 332] on span "September" at bounding box center [653, 339] width 52 height 15
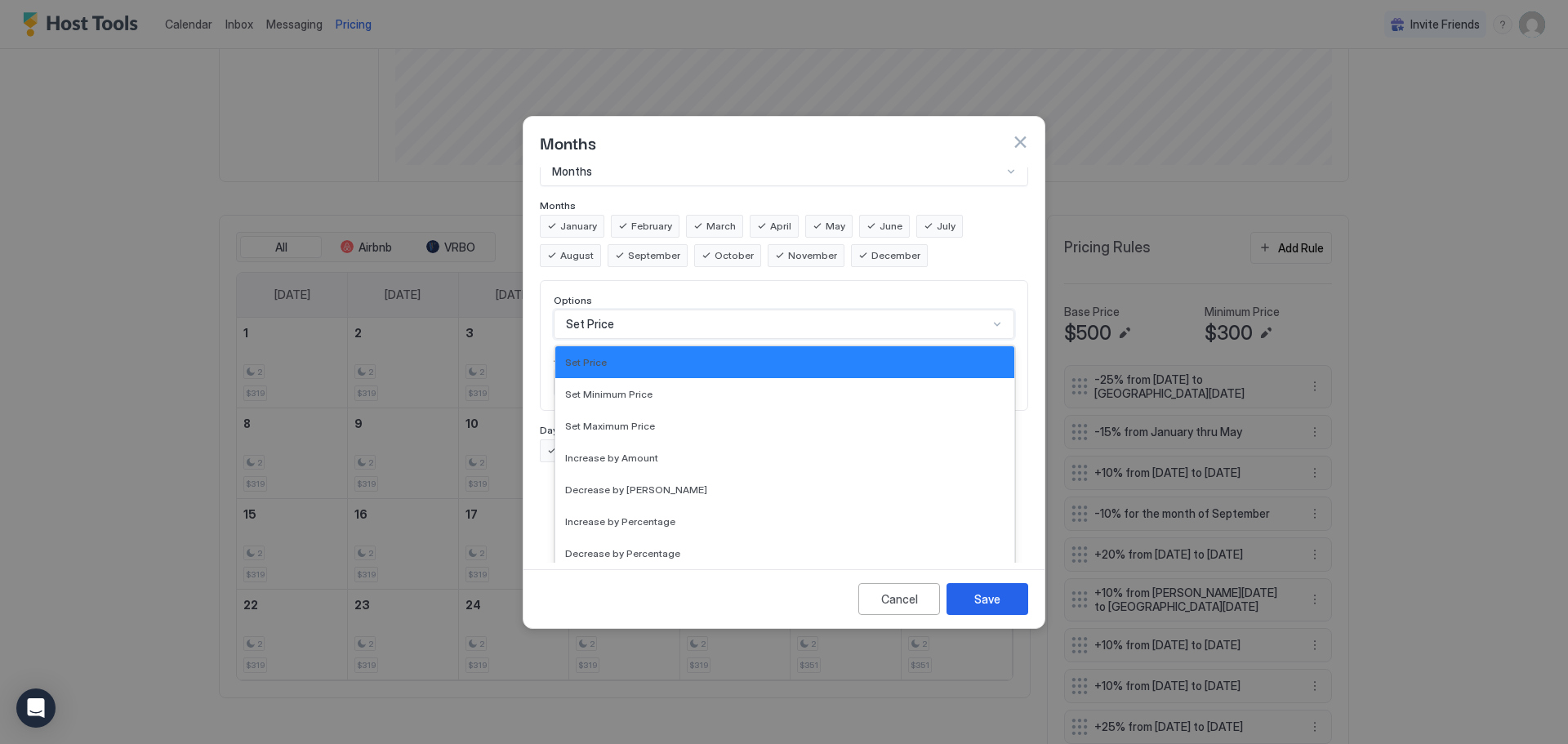
click at [995, 339] on div "17 results available. Use Up and Down to choose options, press Enter to select …" at bounding box center [784, 324] width 461 height 29
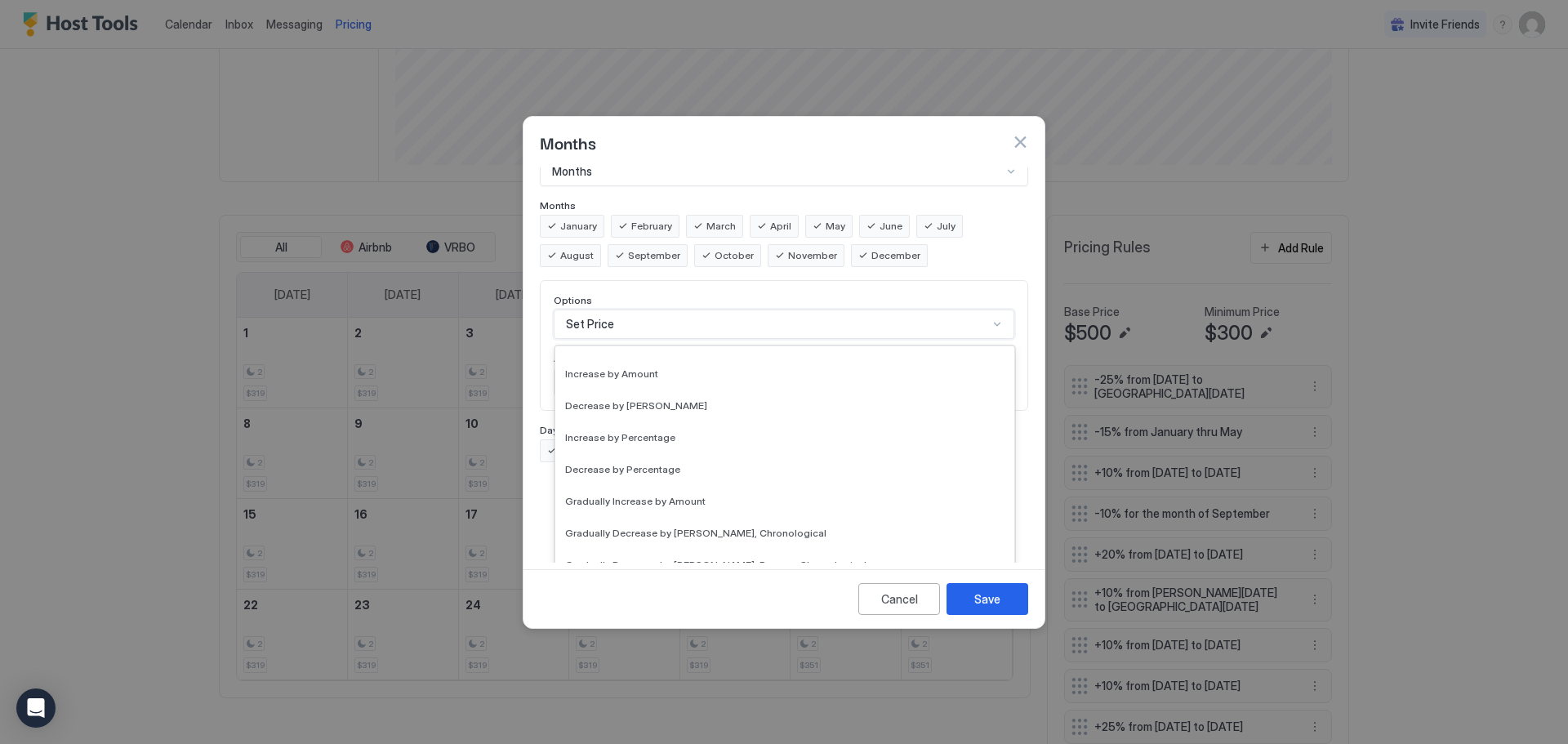
scroll to position [0, 0]
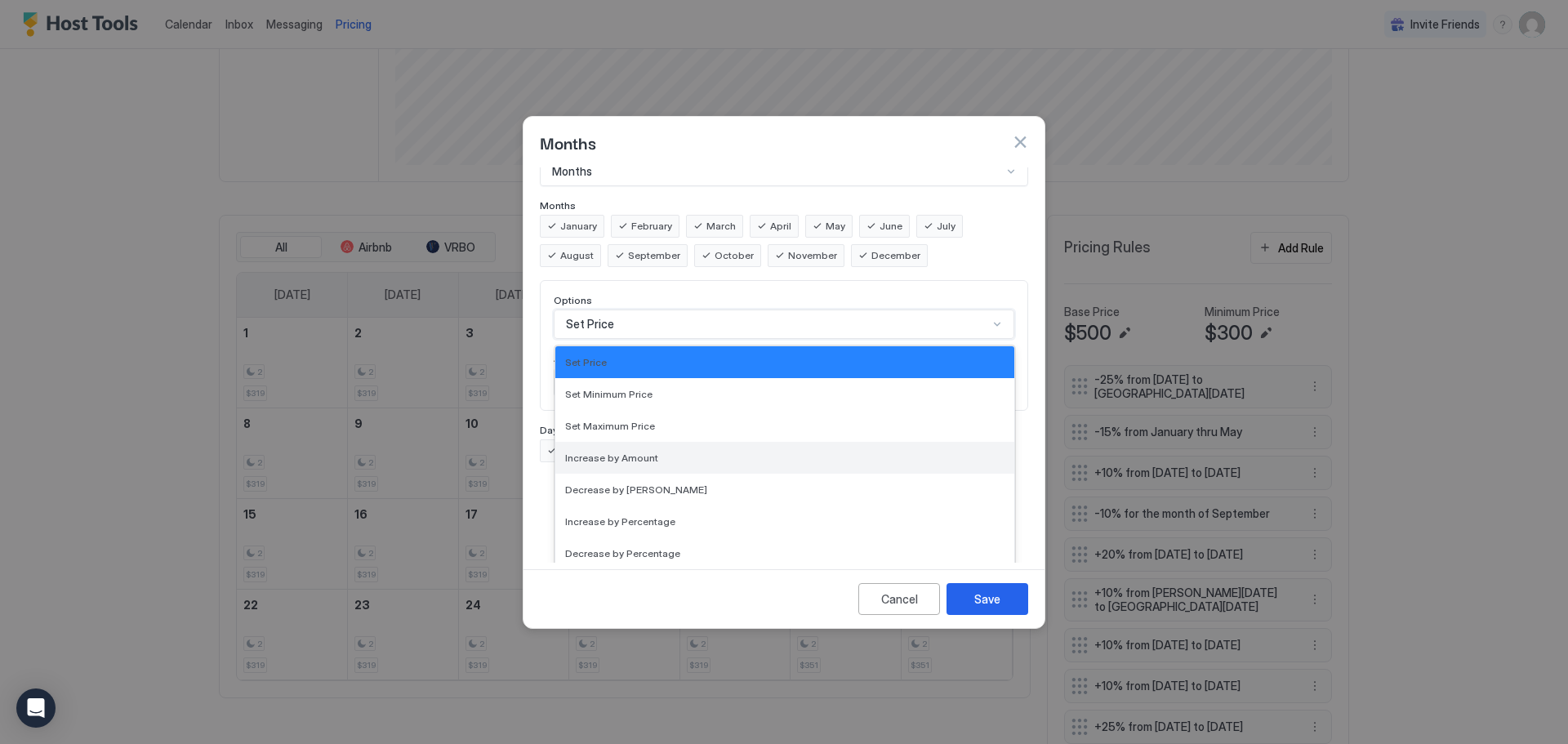
click at [638, 452] on span "Increase by Amount" at bounding box center [611, 458] width 93 height 13
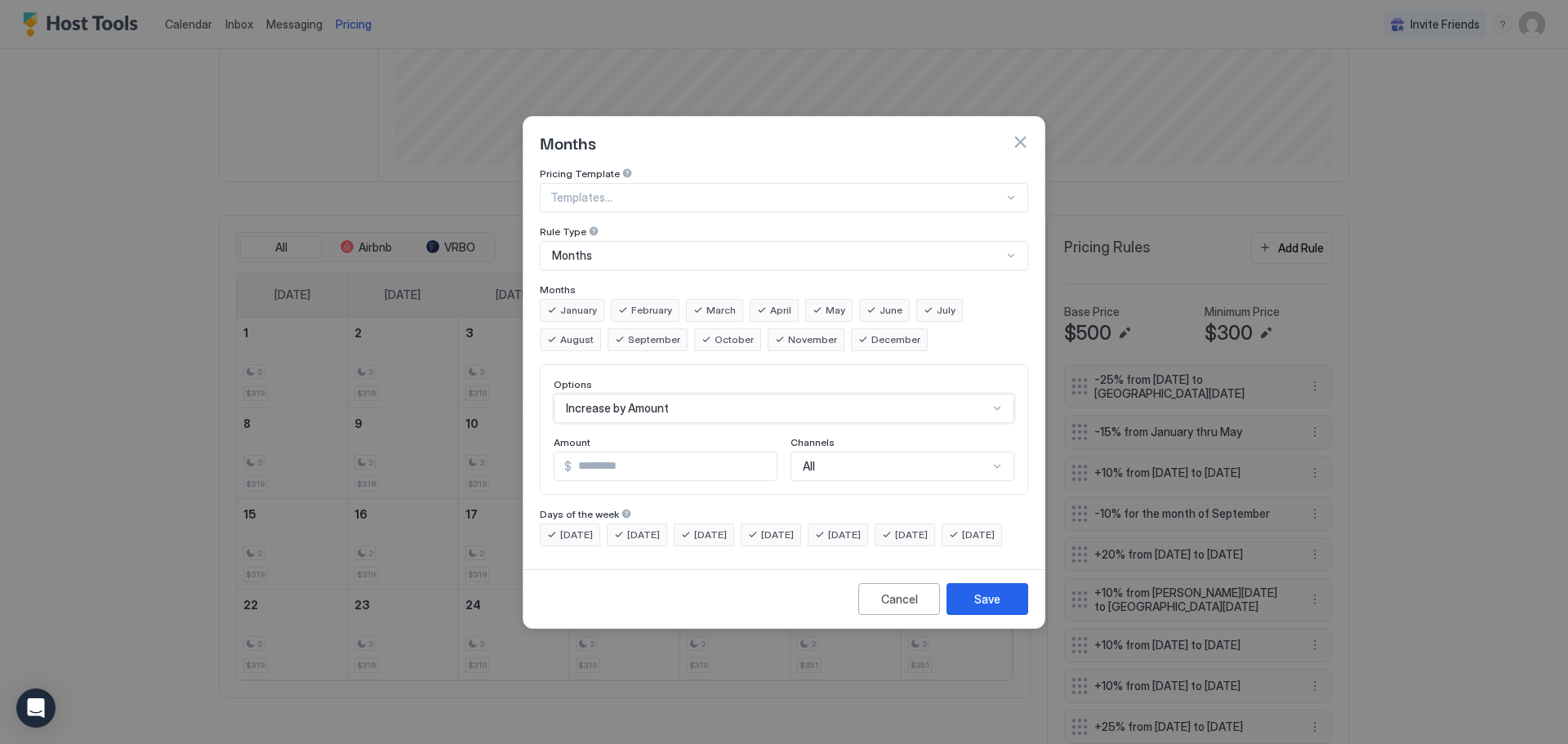
scroll to position [27, 0]
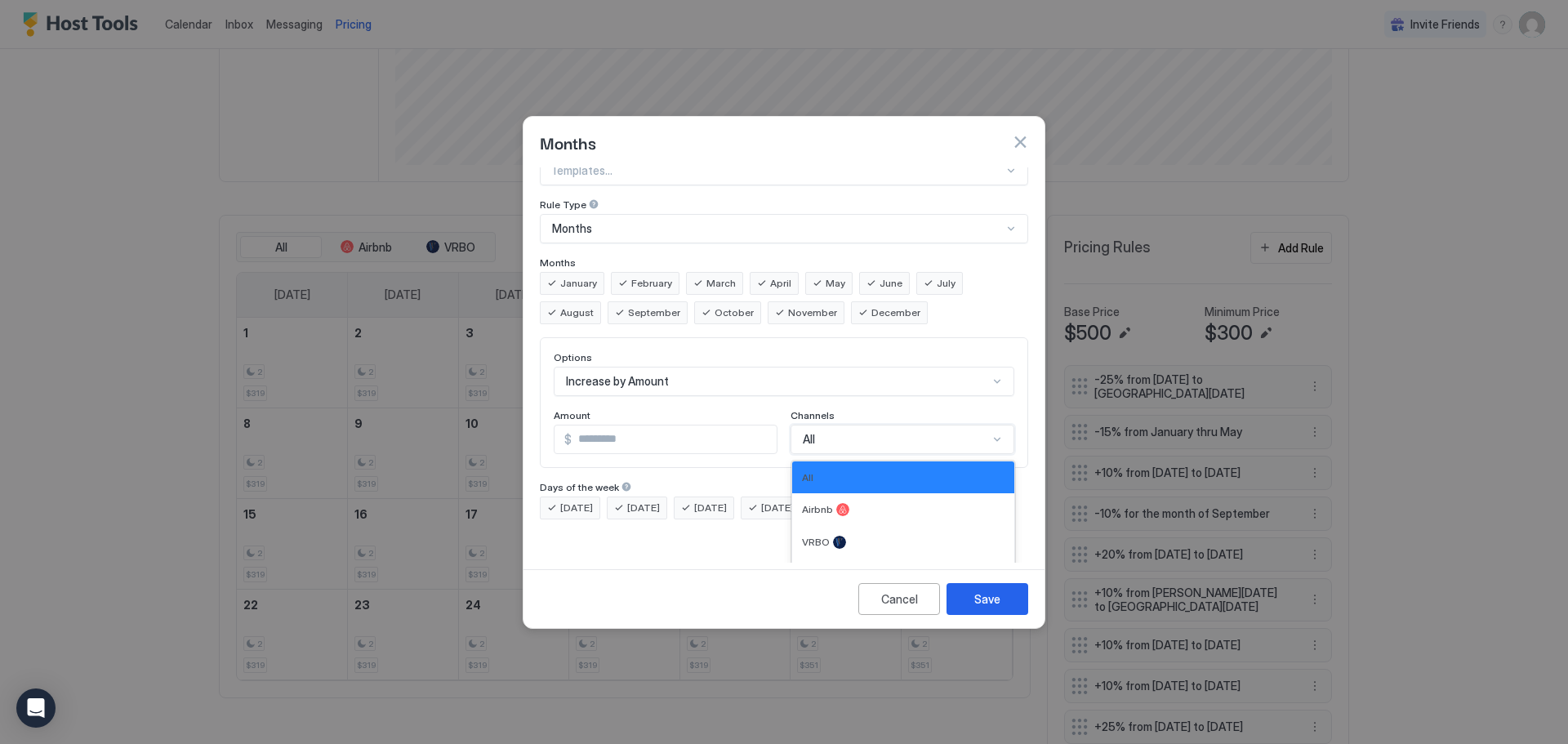
click at [1000, 453] on div "4 results available. Use Up and Down to choose options, press Enter to select t…" at bounding box center [902, 439] width 224 height 29
click at [836, 503] on div at bounding box center [842, 508] width 13 height 13
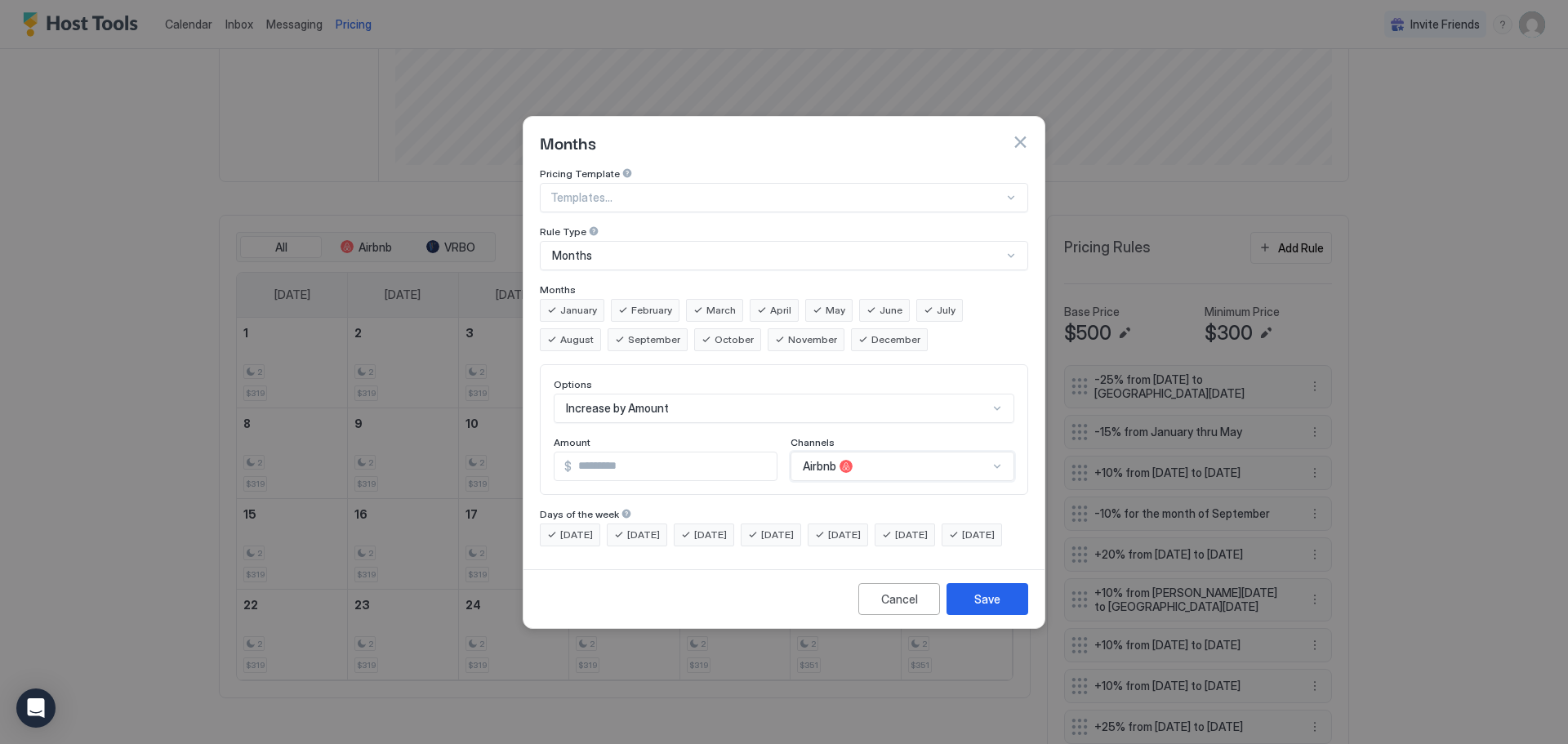
scroll to position [0, 0]
drag, startPoint x: 577, startPoint y: 452, endPoint x: 592, endPoint y: 451, distance: 15.0
click at [592, 453] on input "*" at bounding box center [675, 466] width 205 height 27
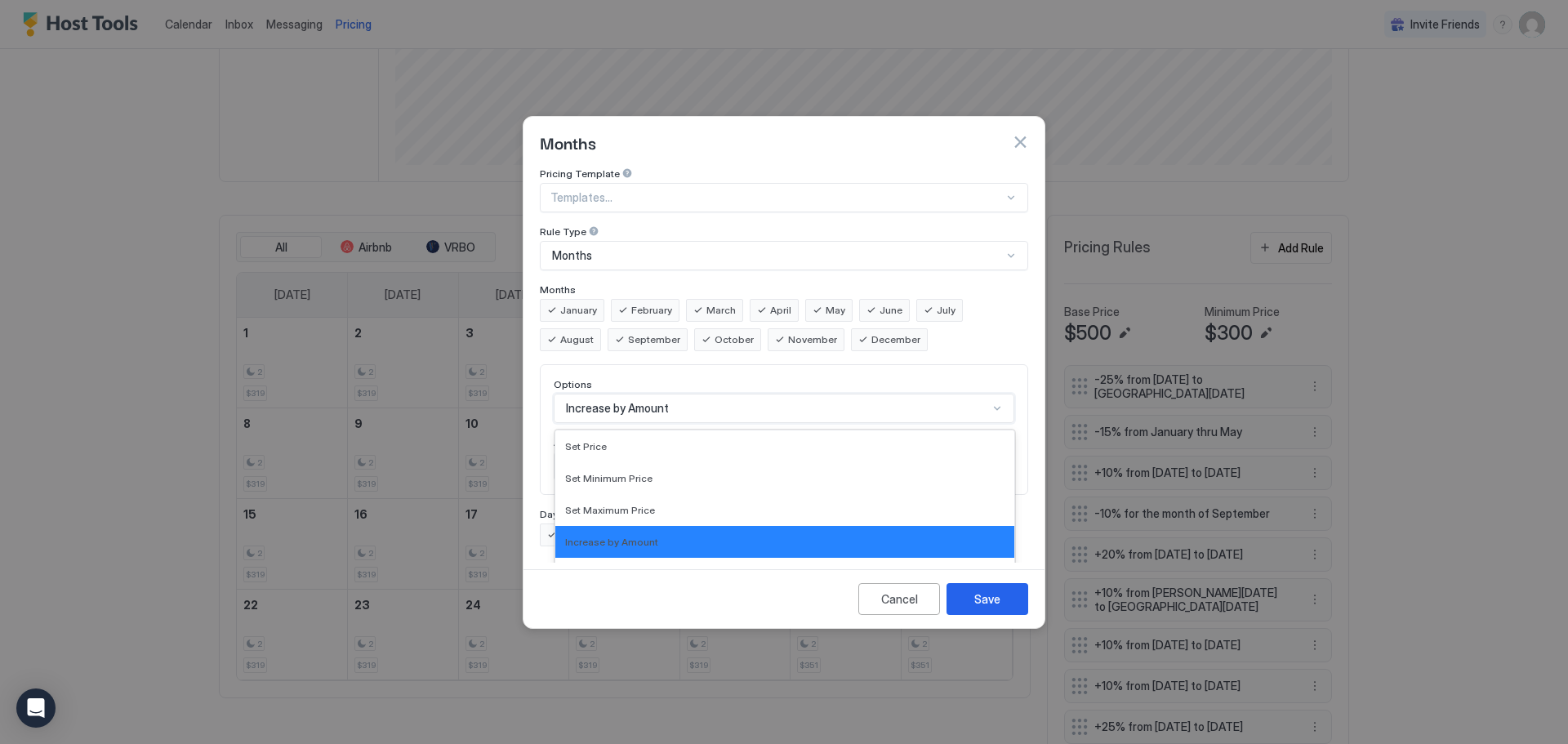
scroll to position [84, 0]
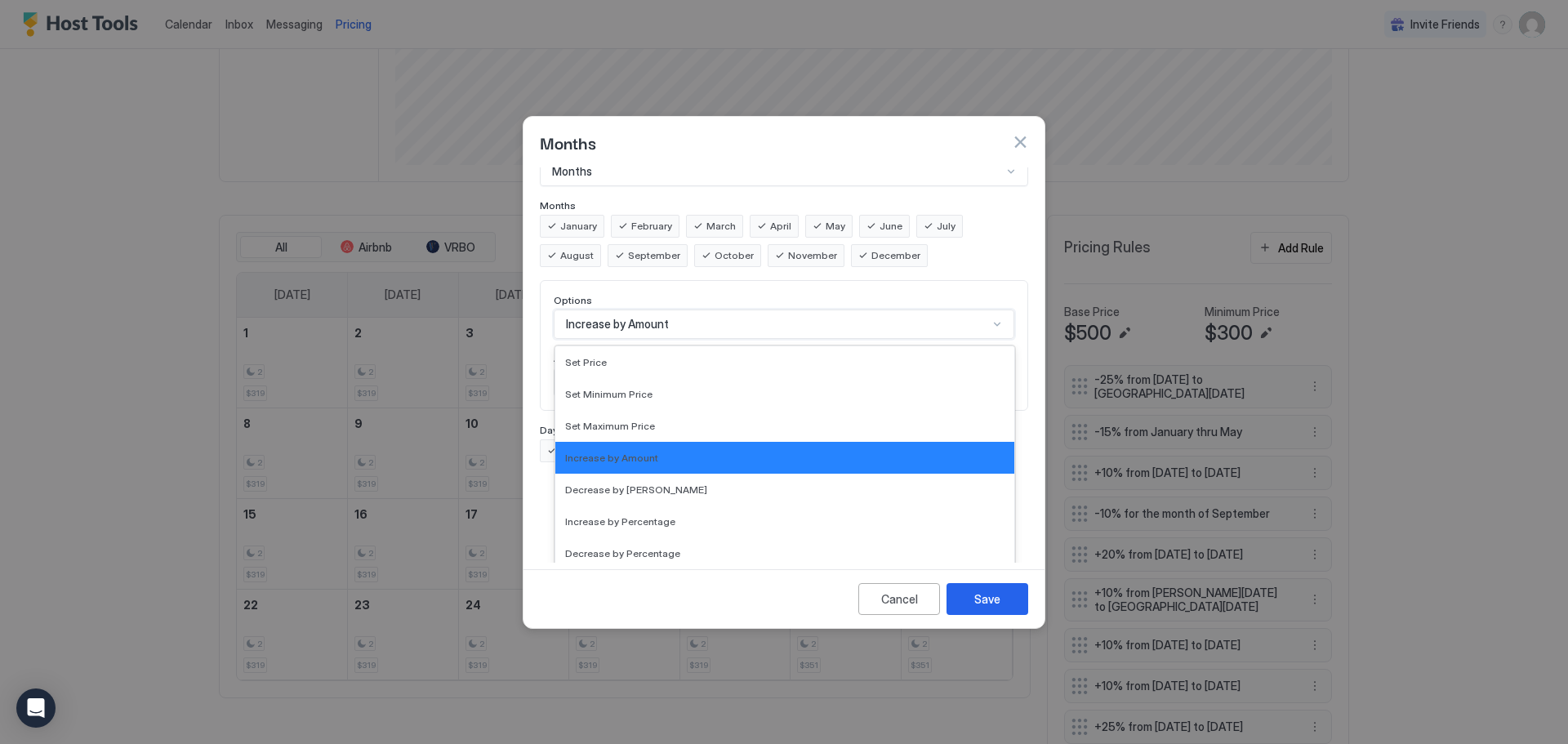
click at [1000, 339] on div "17 results available. Use Up and Down to choose options, press Enter to select …" at bounding box center [784, 324] width 461 height 29
click at [663, 515] on span "Increase by Percentage" at bounding box center [620, 521] width 111 height 13
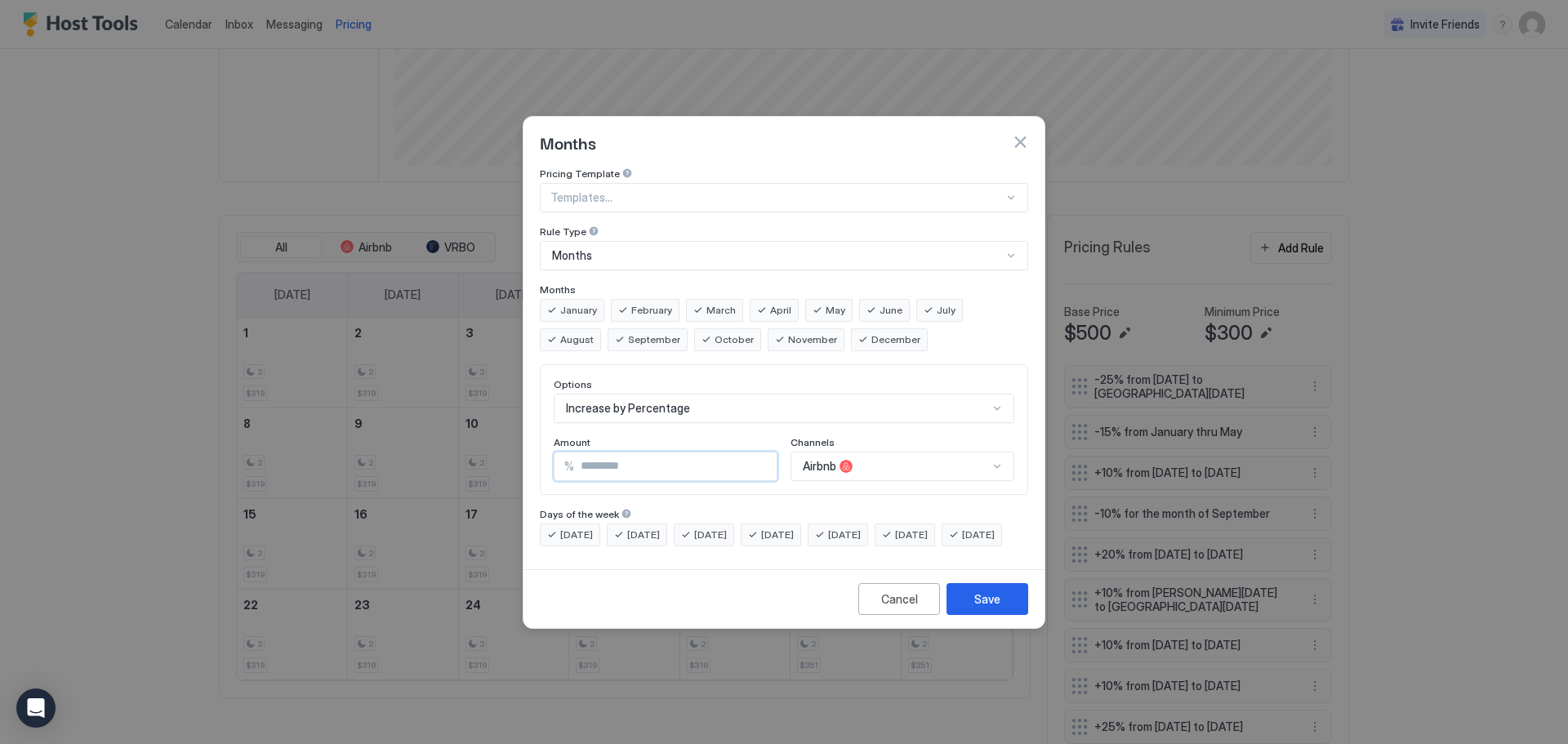
drag, startPoint x: 579, startPoint y: 454, endPoint x: 593, endPoint y: 454, distance: 14.0
click at [593, 454] on input "*" at bounding box center [675, 466] width 202 height 27
type input "****"
drag, startPoint x: 709, startPoint y: 610, endPoint x: 866, endPoint y: 443, distance: 229.2
click at [866, 443] on div "Months Pricing Template Templates... Rule Type Months Months January February M…" at bounding box center [784, 372] width 522 height 512
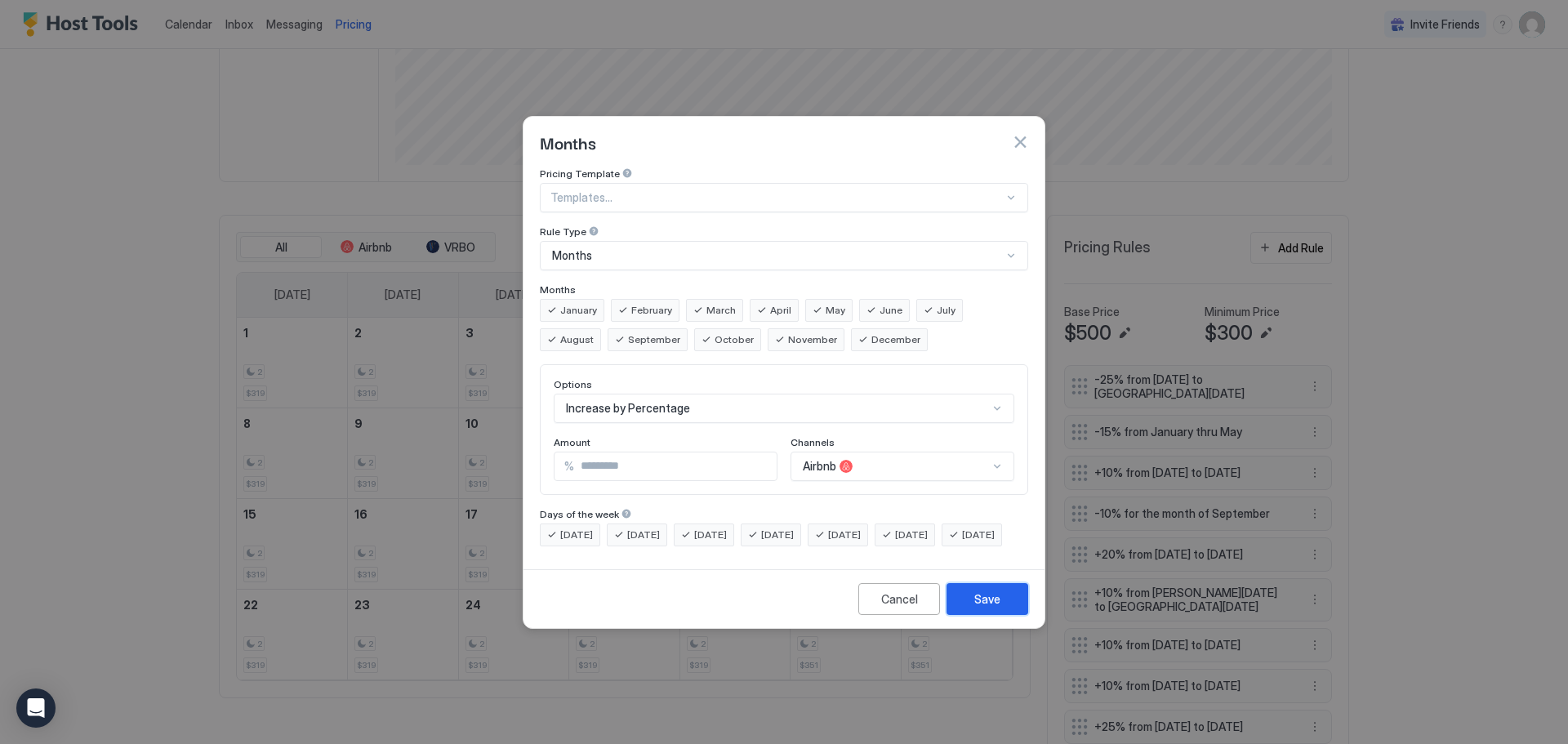
click at [973, 611] on button "Save" at bounding box center [988, 598] width 82 height 32
